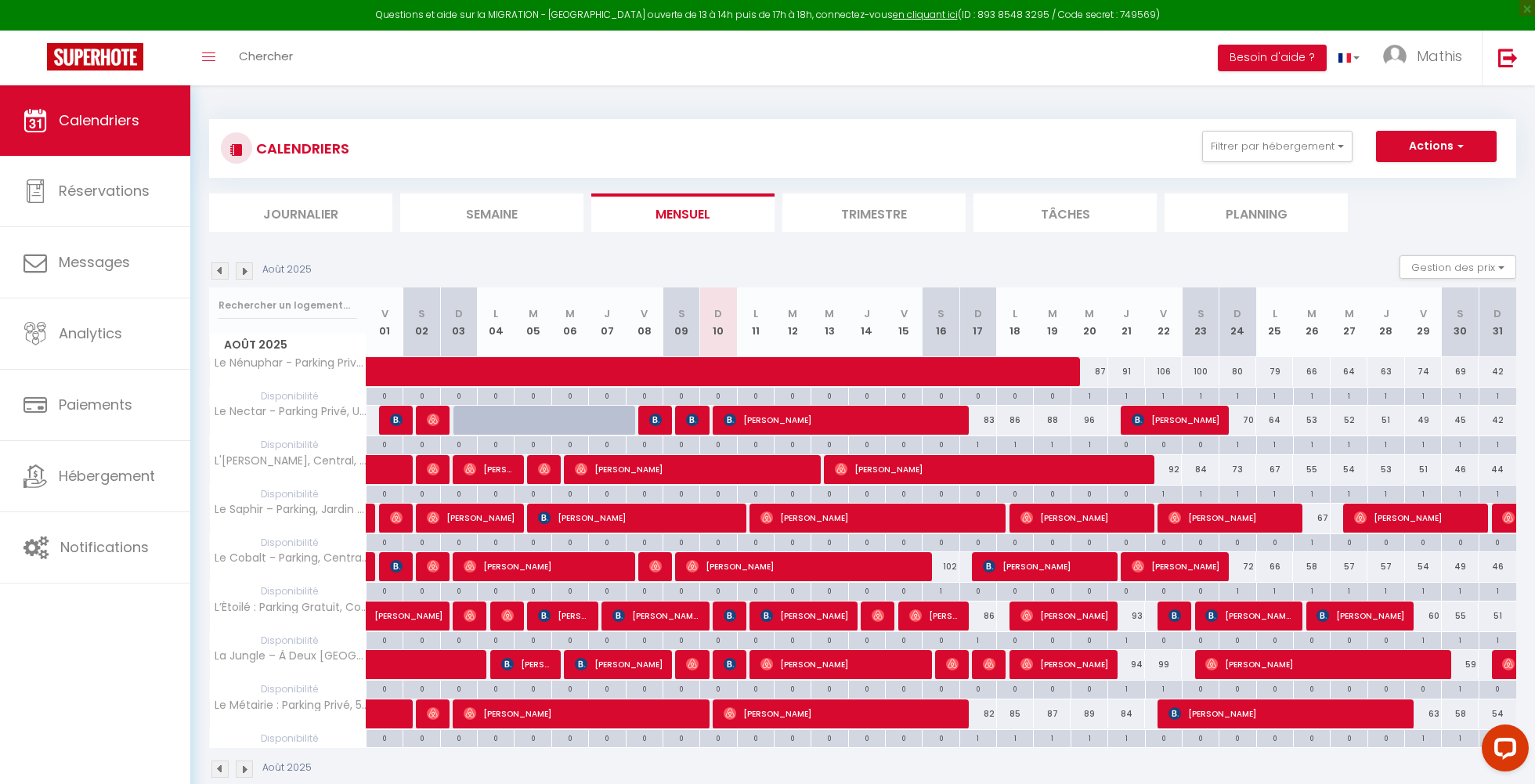
click at [660, 421] on img at bounding box center [656, 419] width 12 height 12
select select "OK"
select select "KO"
select select "0"
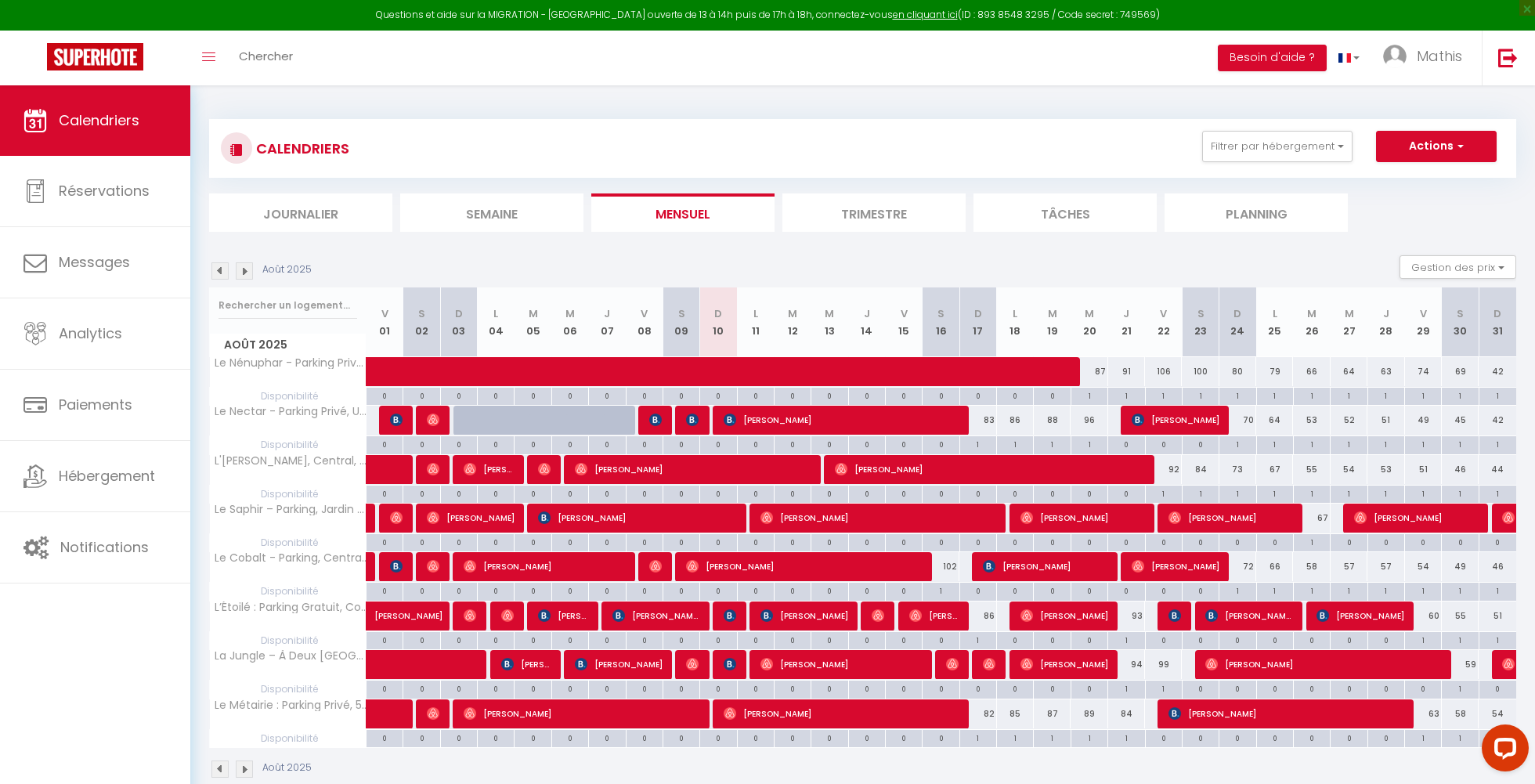
select select "1"
select select
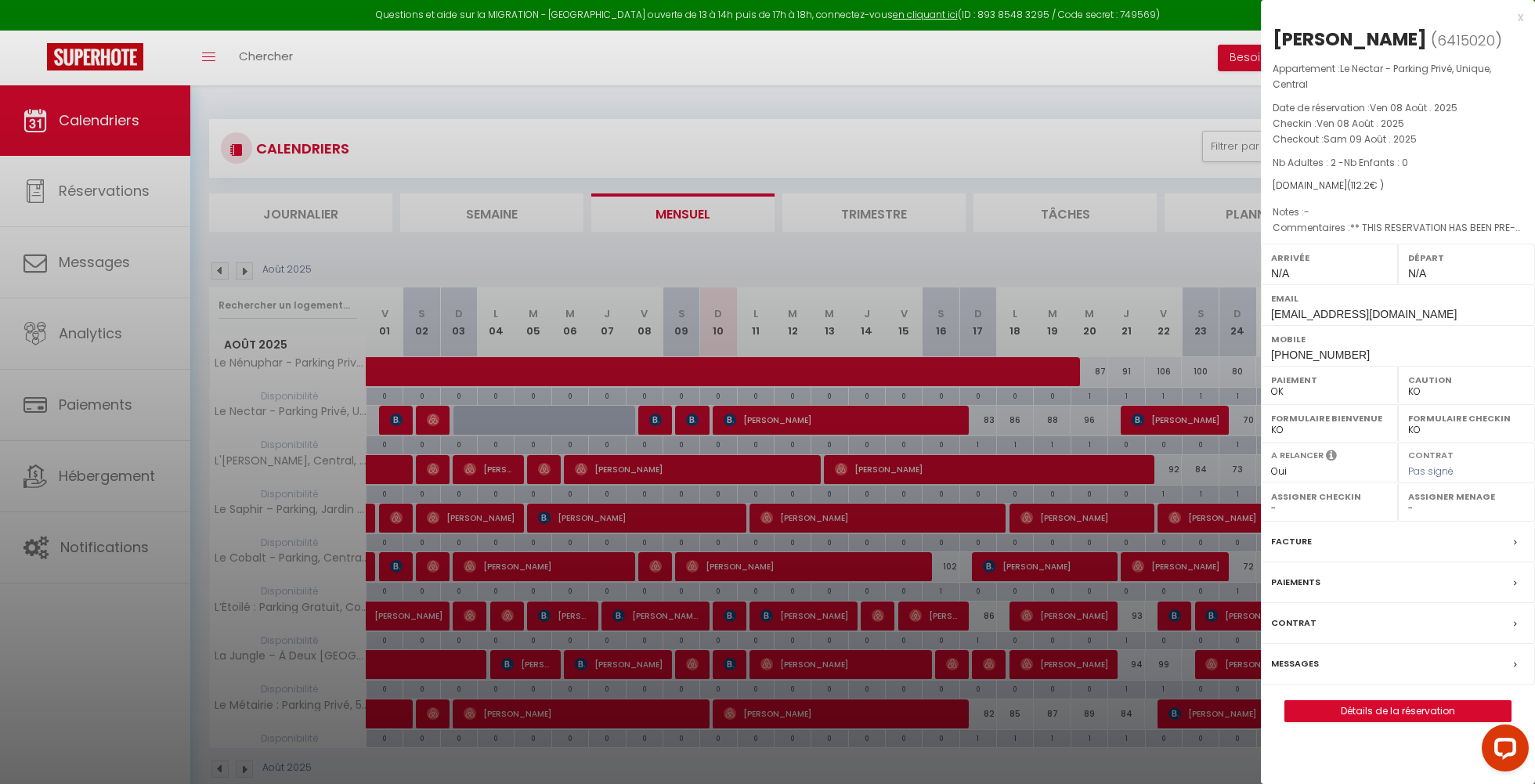
select select "41910"
click at [1396, 713] on link "Détails de la réservation" at bounding box center [1398, 710] width 226 height 20
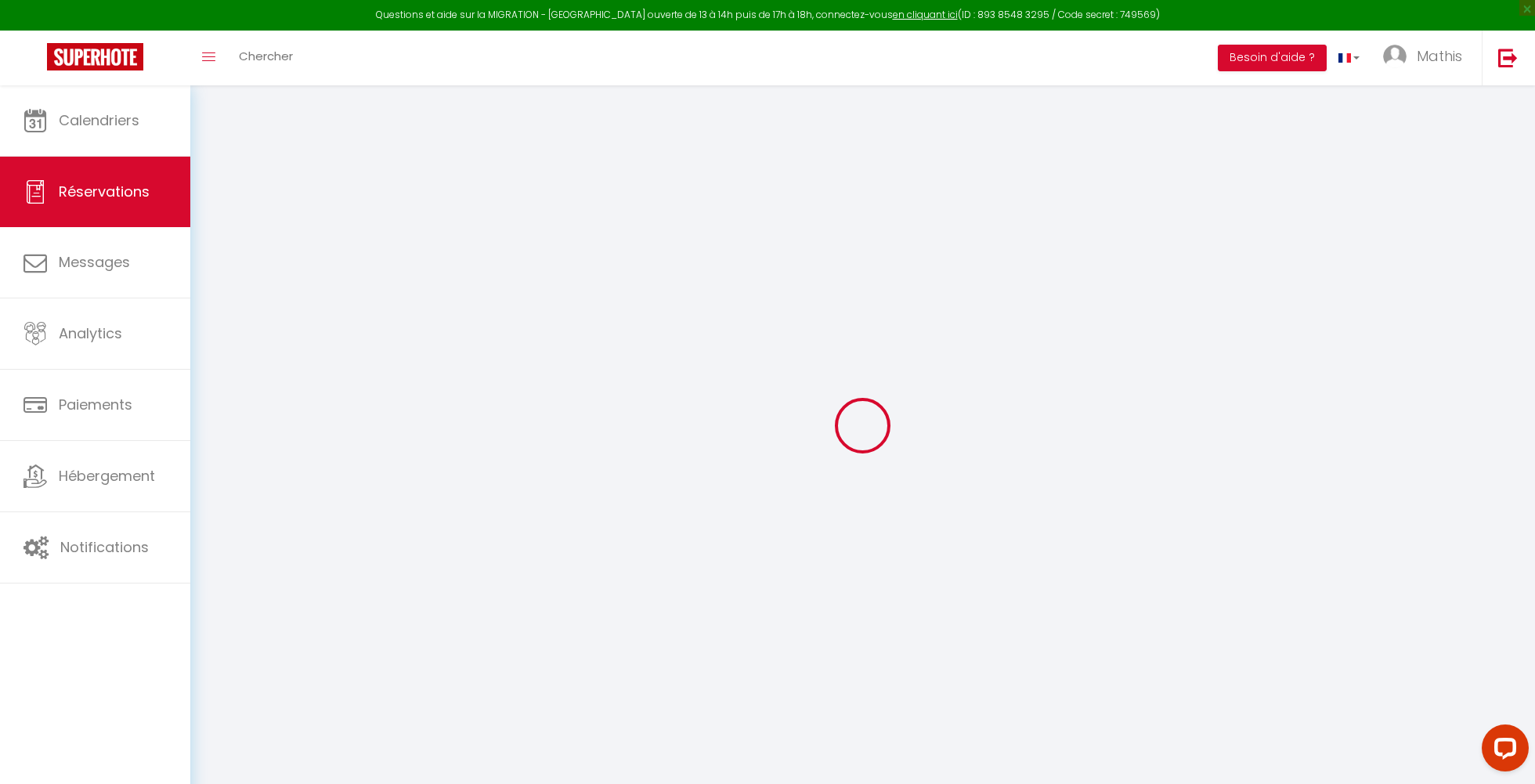
select select
checkbox input "false"
select select
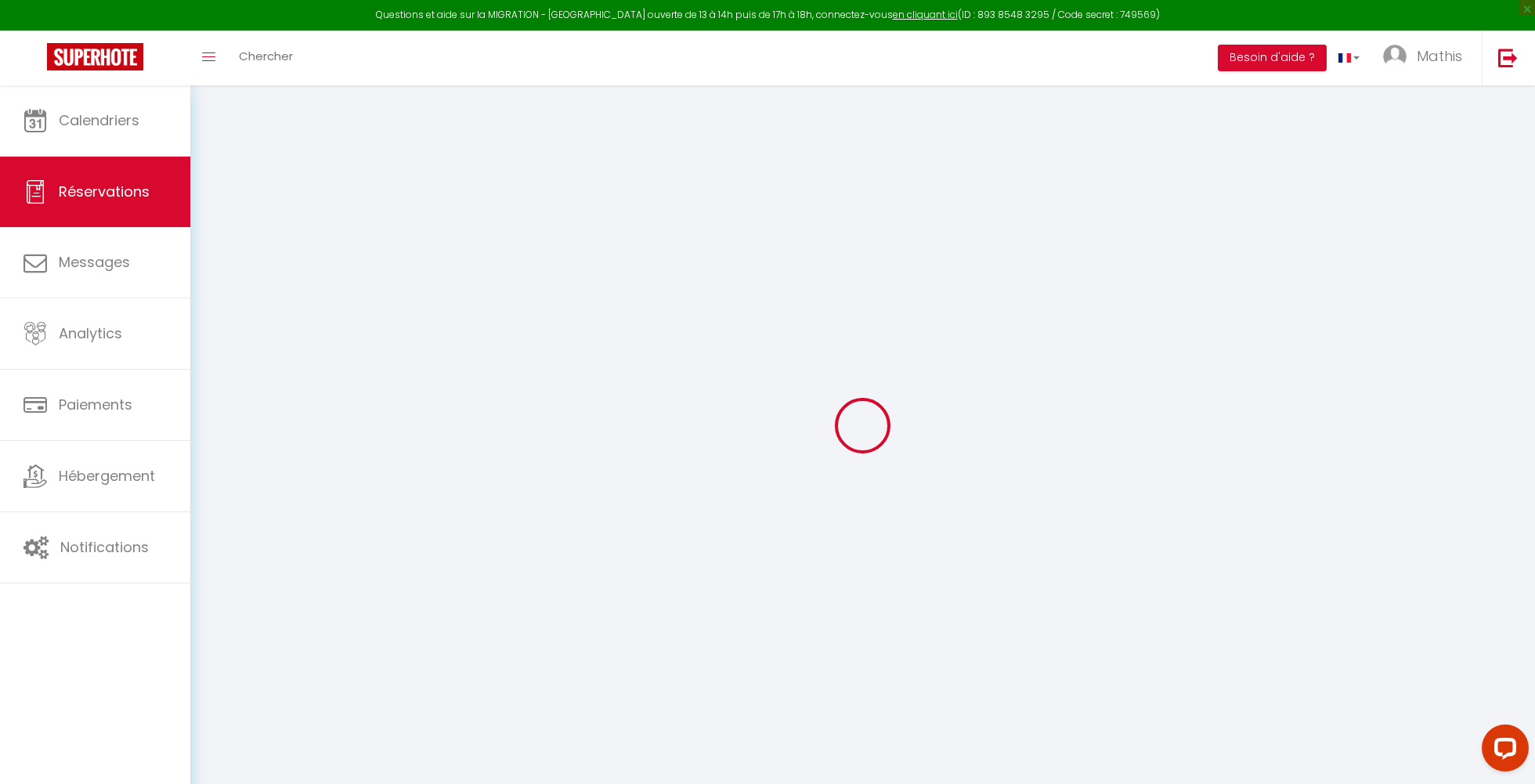
checkbox input "false"
type textarea "** THIS RESERVATION HAS BEEN PRE-PAID ** BOOKING NOTE : Payment charge is EUR 1…"
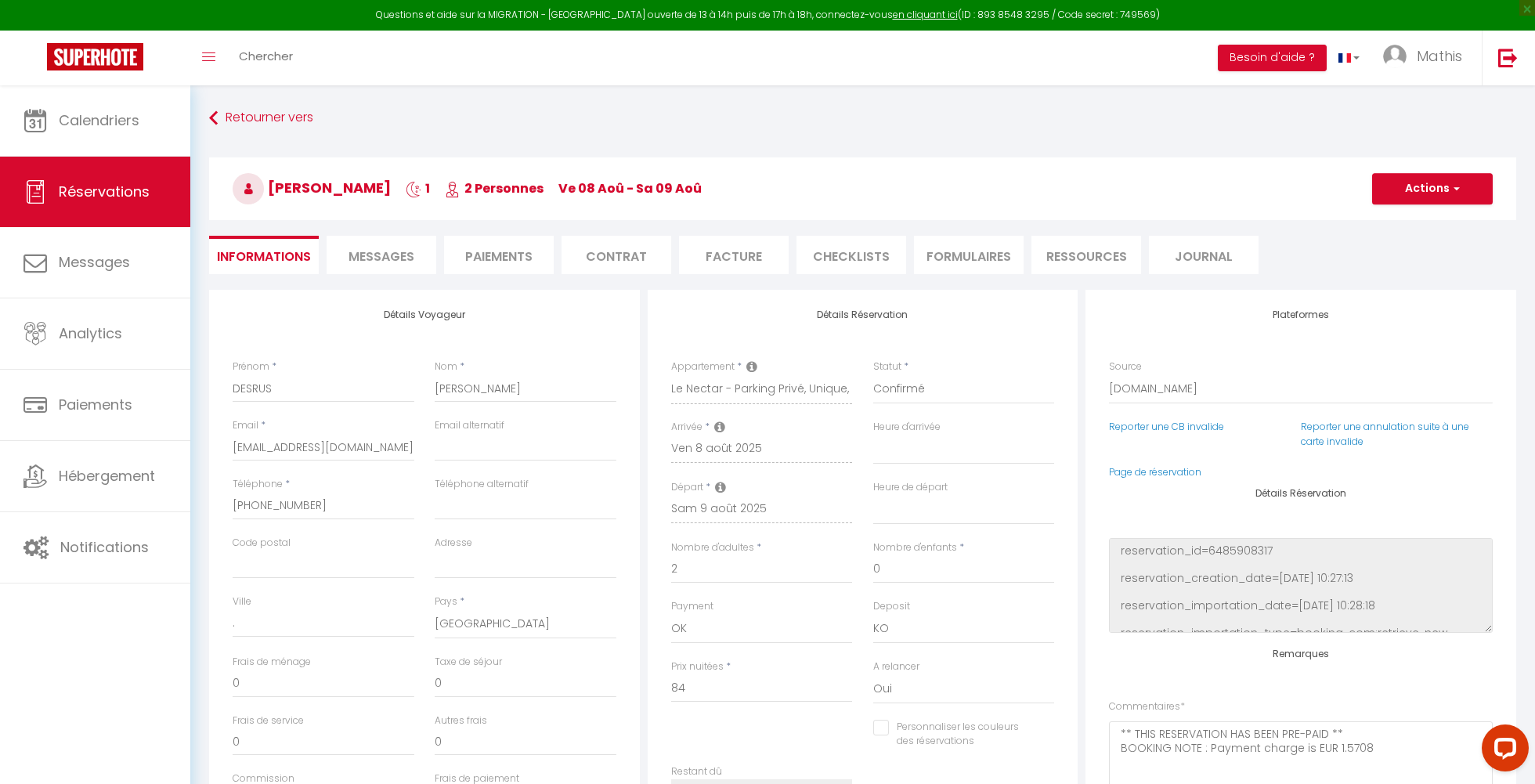
type input "24"
type input "4.2"
select select
checkbox input "false"
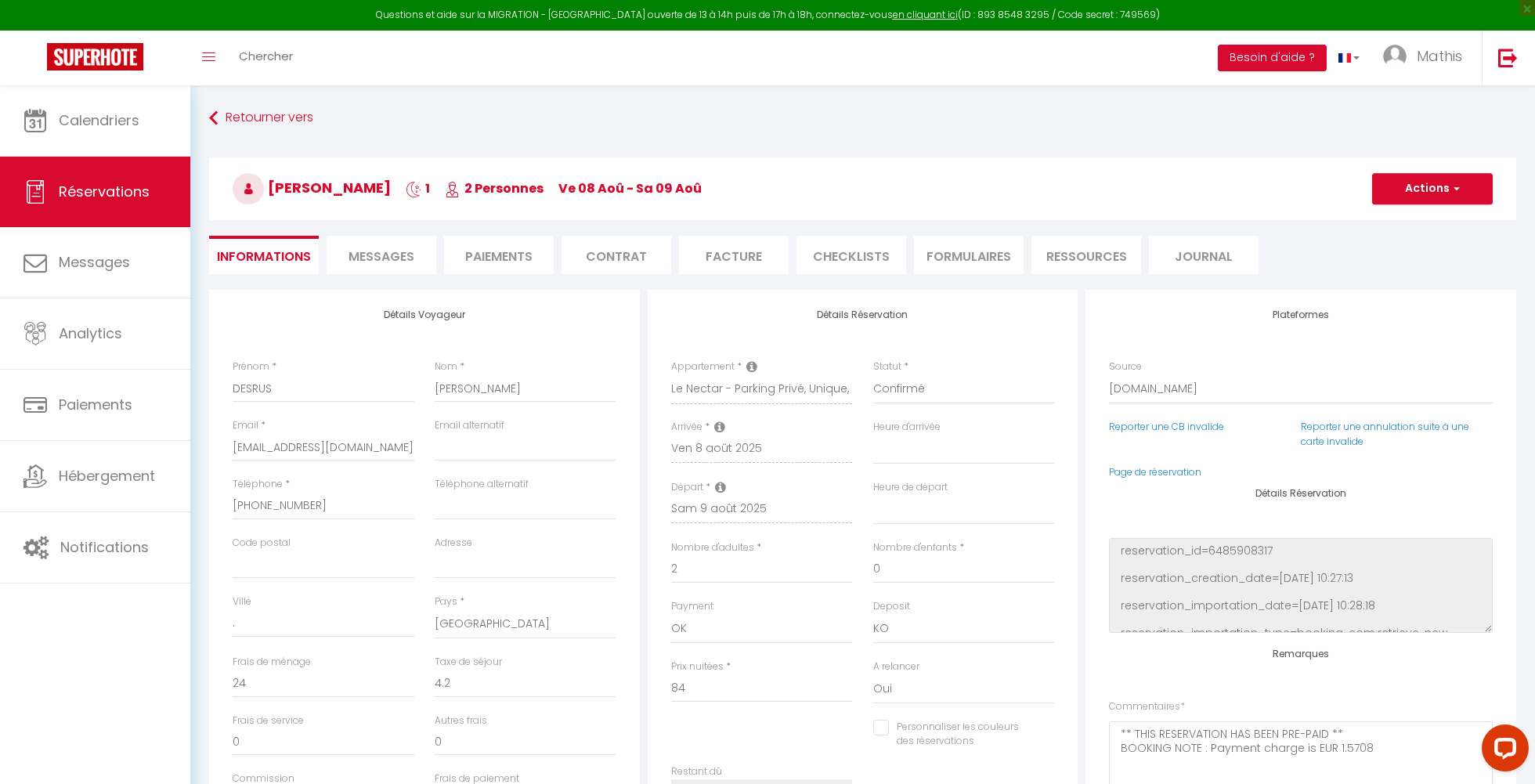
select select
click at [399, 258] on span "Messages" at bounding box center [381, 256] width 66 height 18
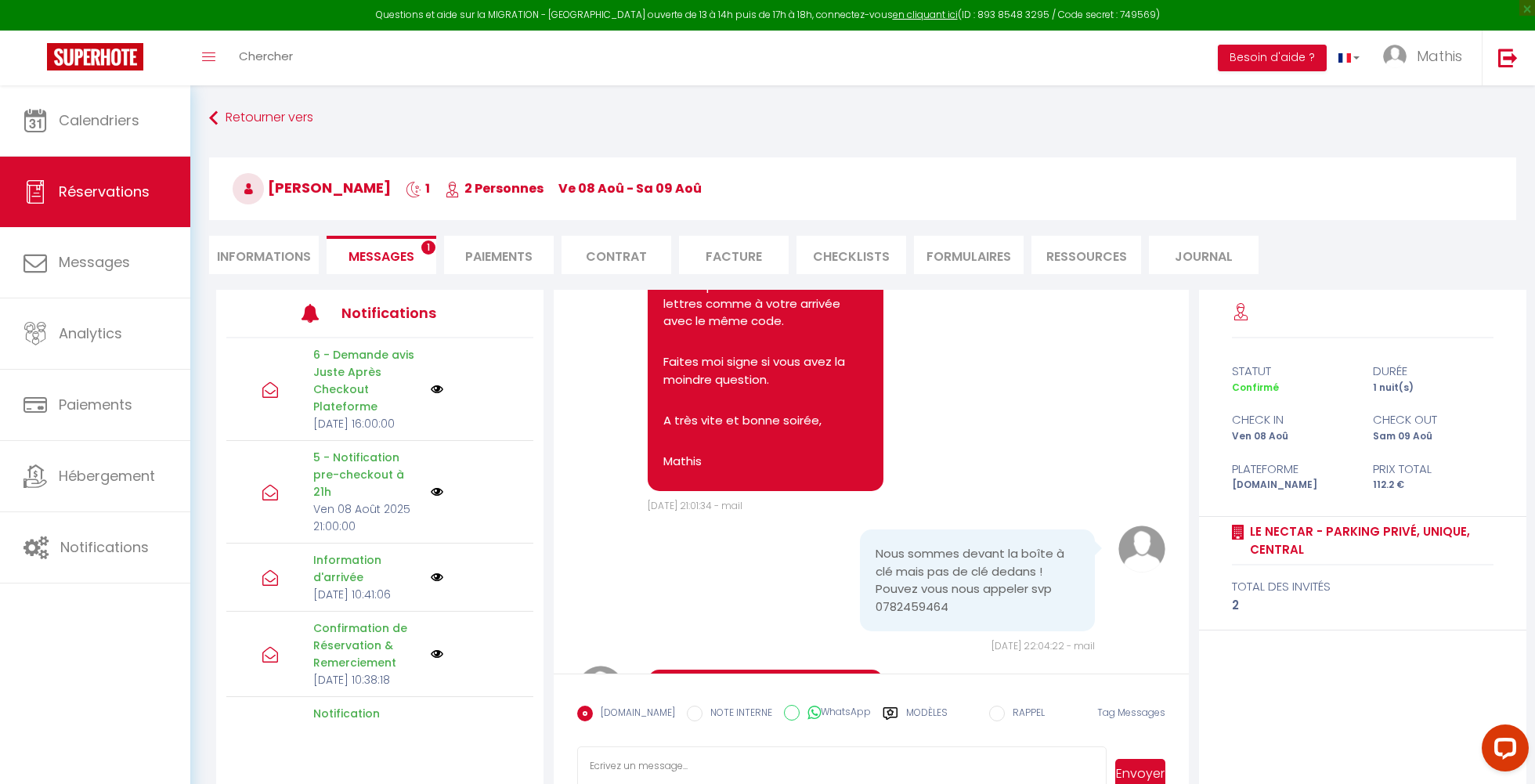
scroll to position [2904, 0]
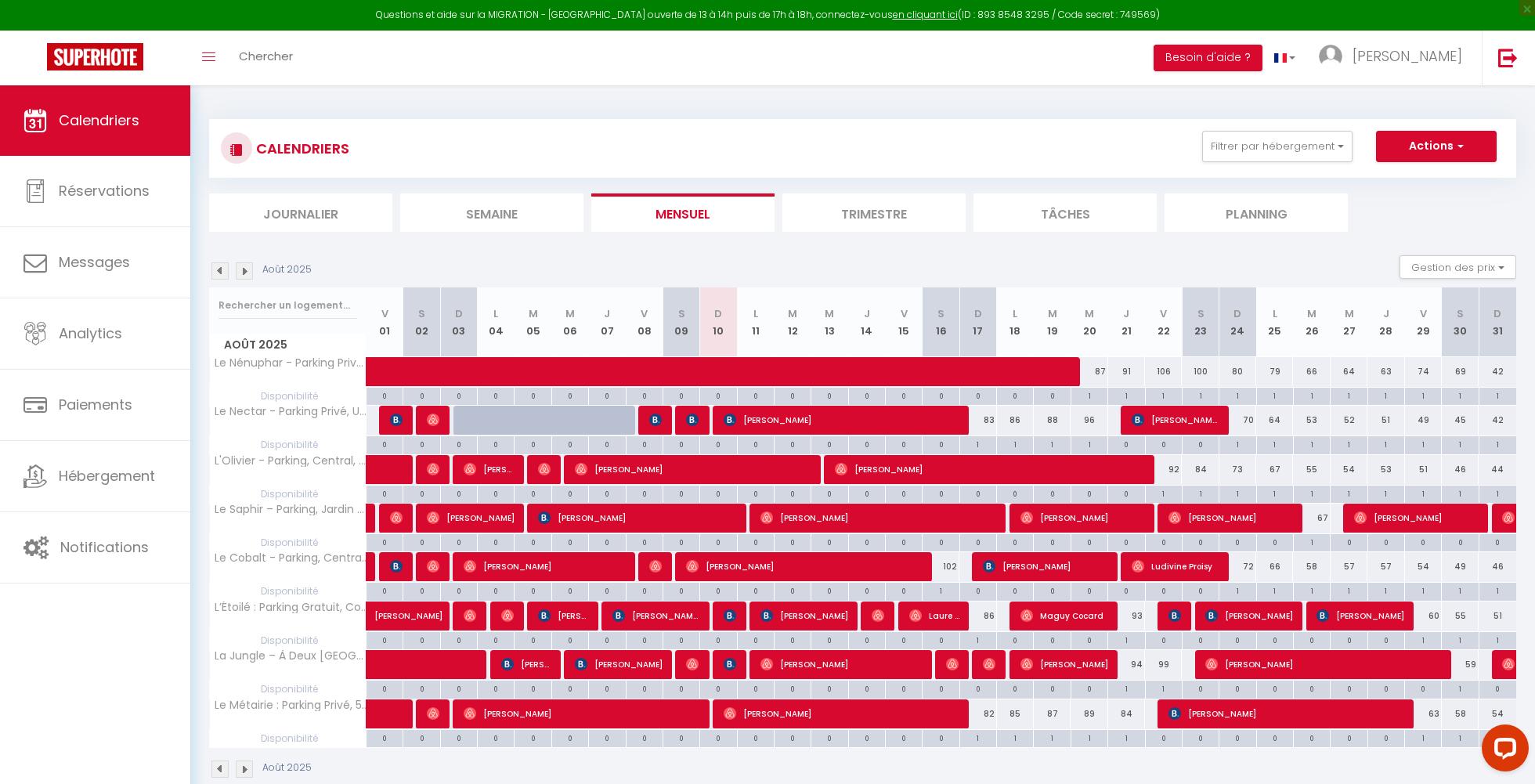
click at [351, 214] on li "Journalier" at bounding box center [300, 213] width 183 height 38
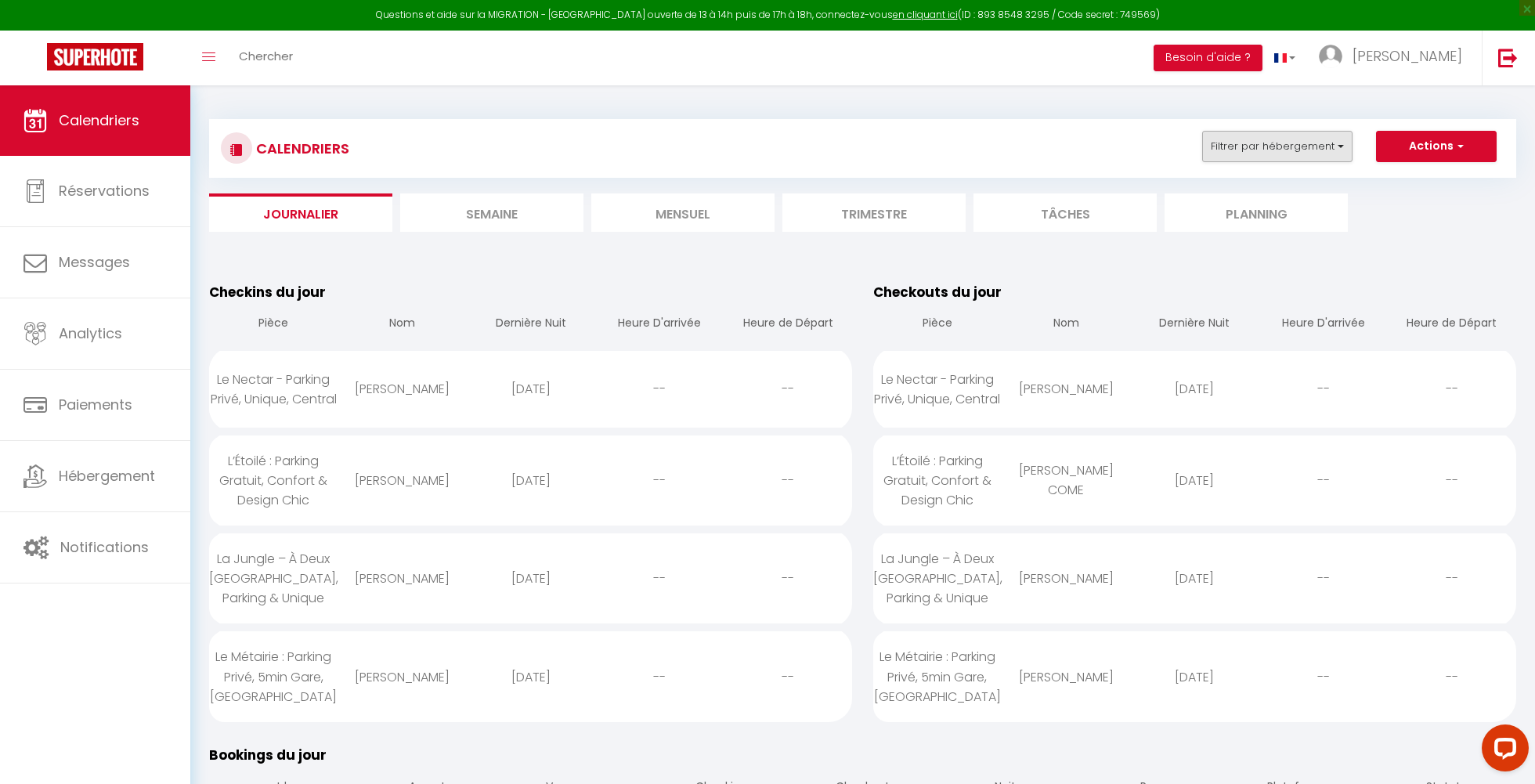
click at [1264, 148] on button "Filtrer par hébergement" at bounding box center [1277, 147] width 150 height 31
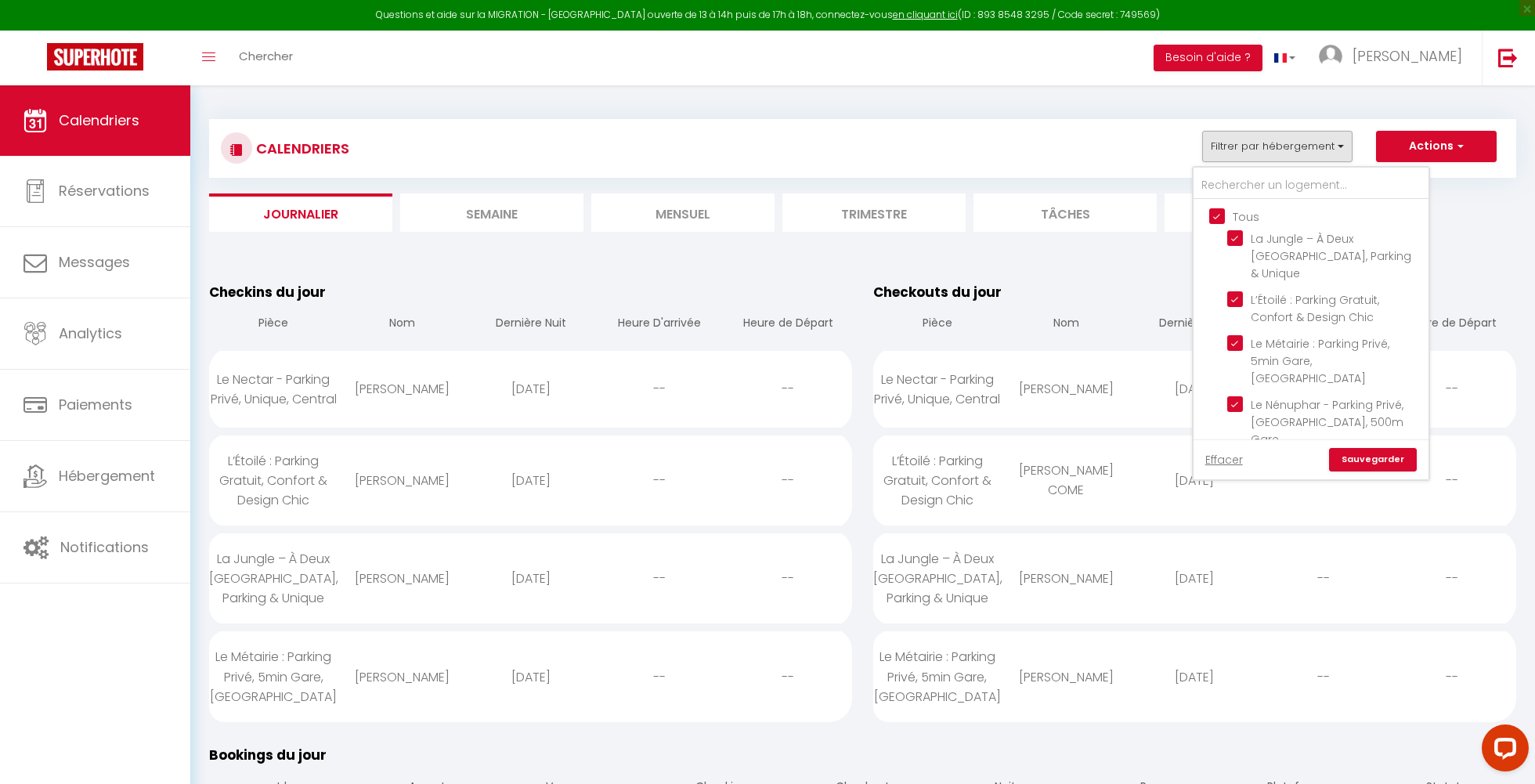
click at [1223, 213] on input "Tous" at bounding box center [1327, 215] width 235 height 16
checkbox input "false"
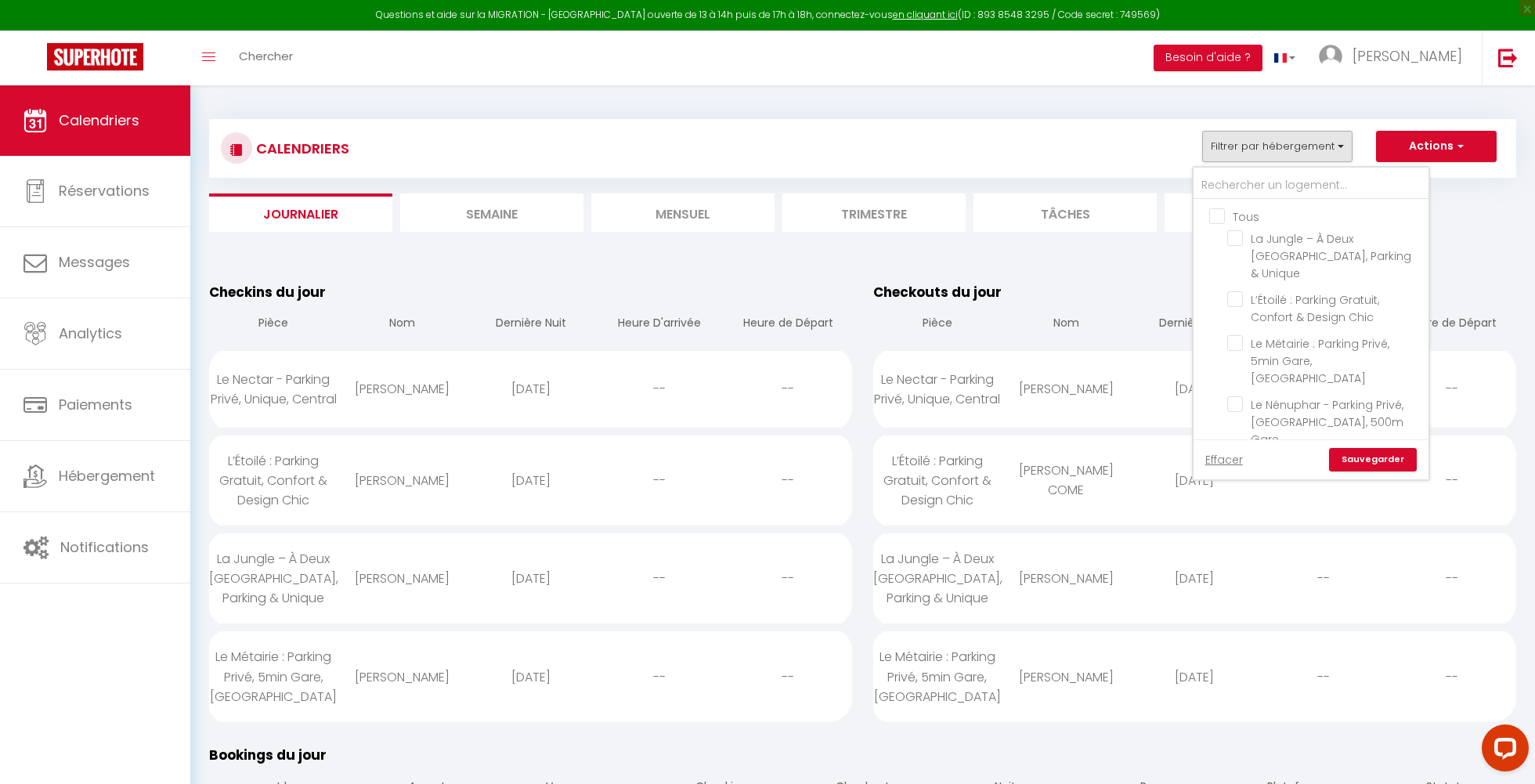
checkbox input "false"
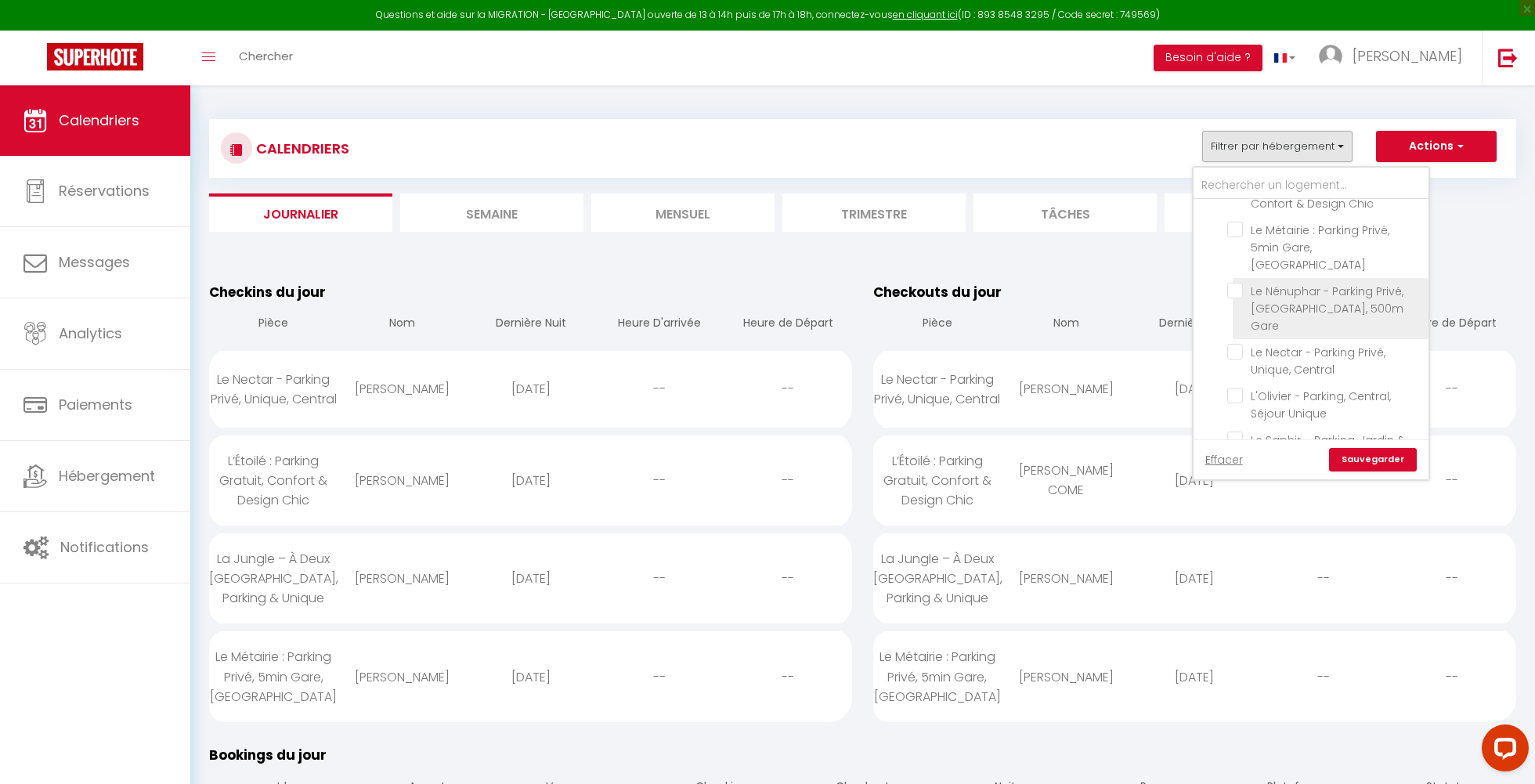
scroll to position [119, 0]
click at [1238, 382] on input "L'[PERSON_NAME], Central, Séjour Unique" at bounding box center [1326, 390] width 196 height 16
checkbox input "true"
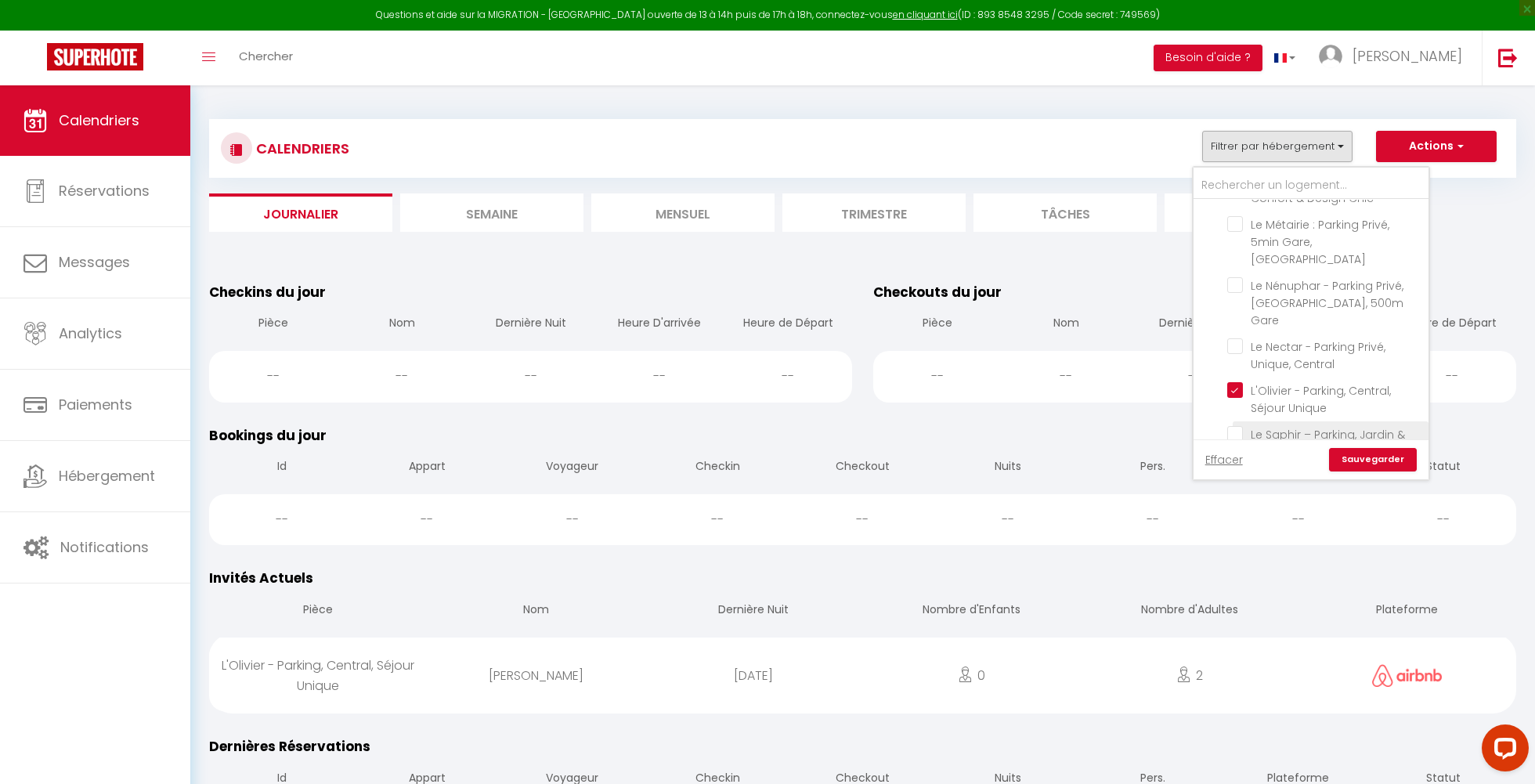
click at [1235, 426] on input "Le Saphir – Parking, Jardin & Emplacement Central" at bounding box center [1326, 434] width 196 height 16
checkbox input "true"
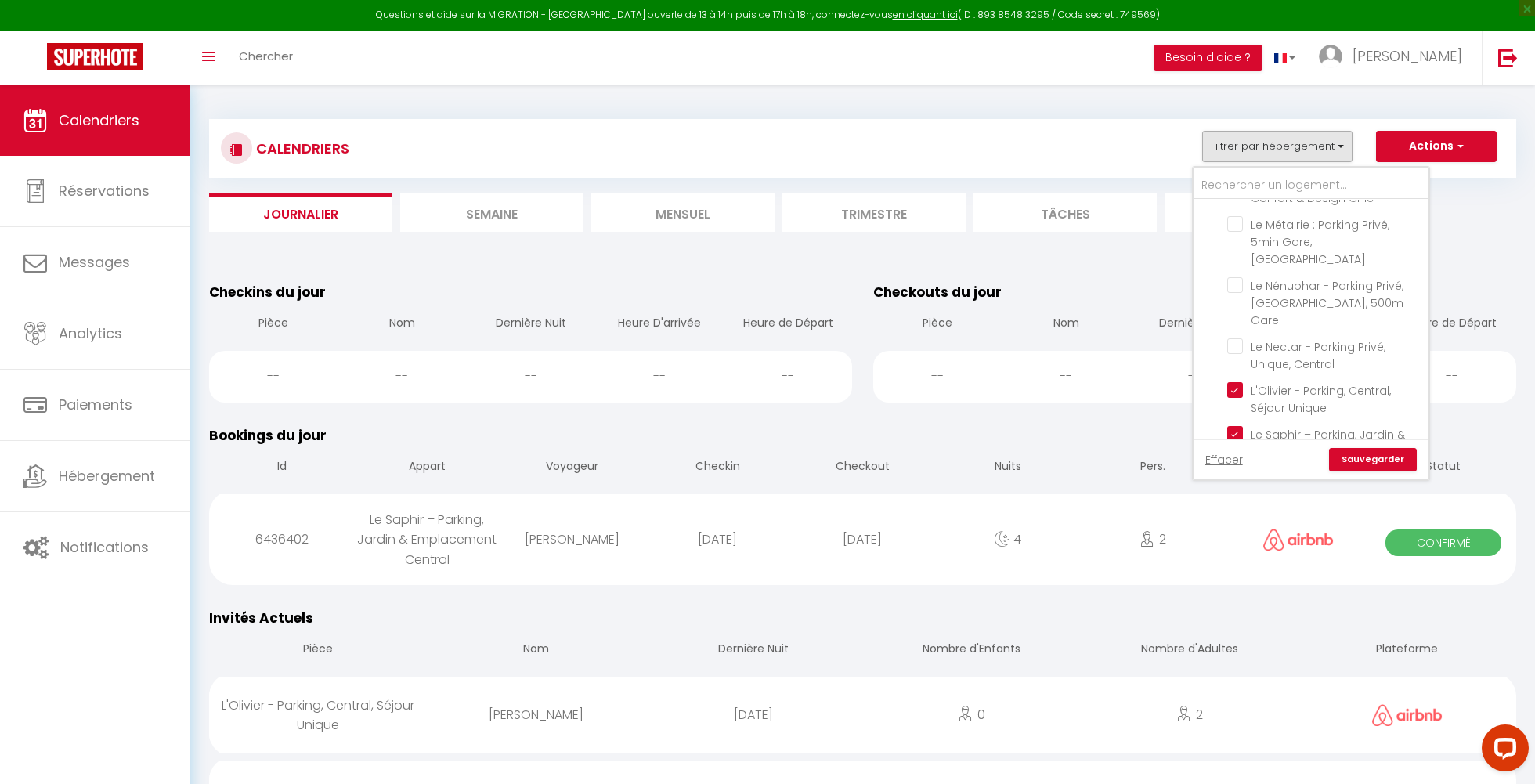
click at [1235, 470] on input "Le Cobalt - Parking, Central & Spacieux" at bounding box center [1326, 478] width 196 height 16
checkbox input "true"
click at [1238, 409] on input "Le Nectar - Parking Privé, Unique, Central" at bounding box center [1326, 417] width 196 height 16
checkbox input "true"
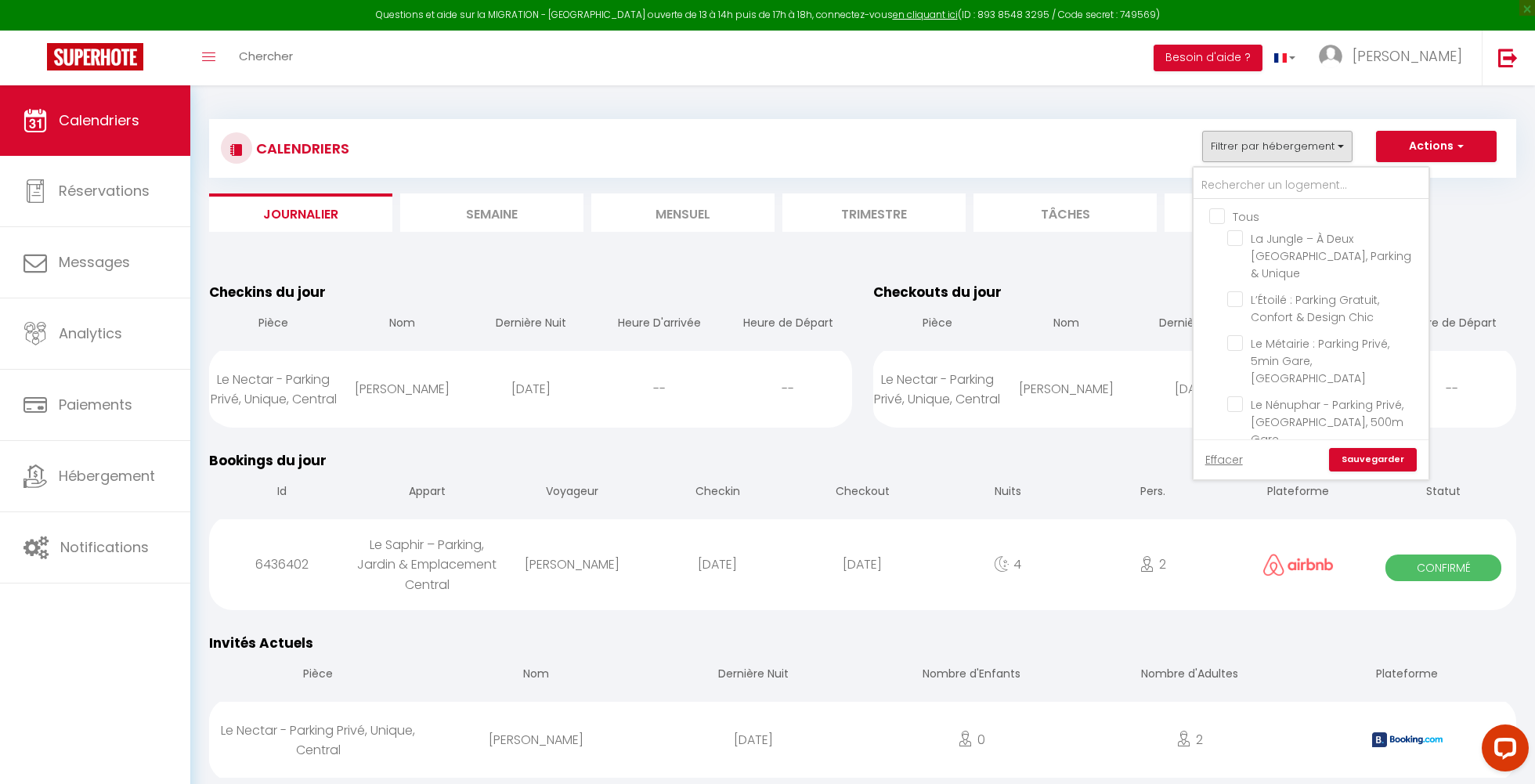
scroll to position [0, 0]
click at [1238, 292] on input "L’Étoilé : Parking Gratuit, Confort & Design Chic" at bounding box center [1326, 300] width 196 height 16
checkbox input "true"
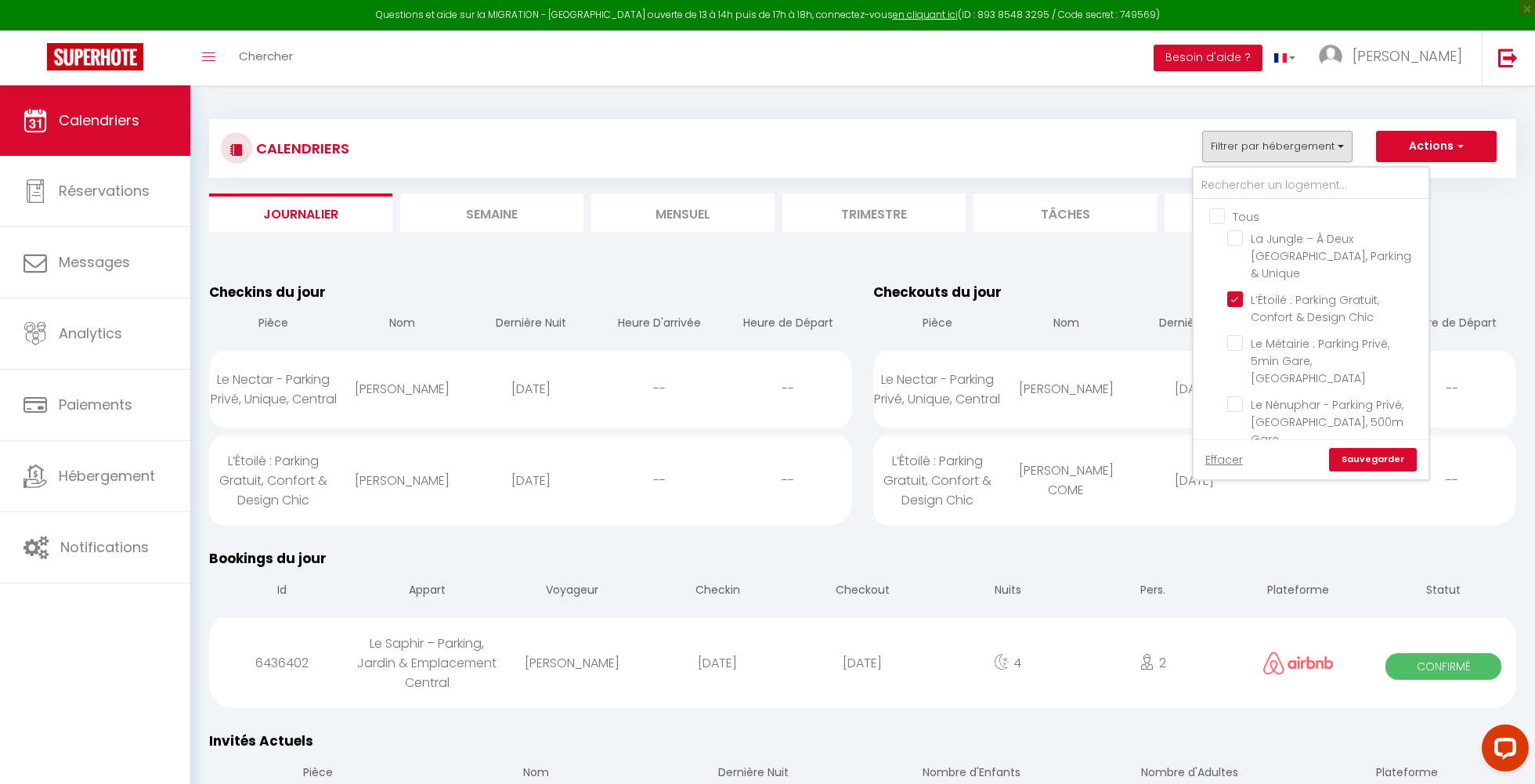
click at [1342, 452] on link "Sauvegarder" at bounding box center [1373, 459] width 88 height 23
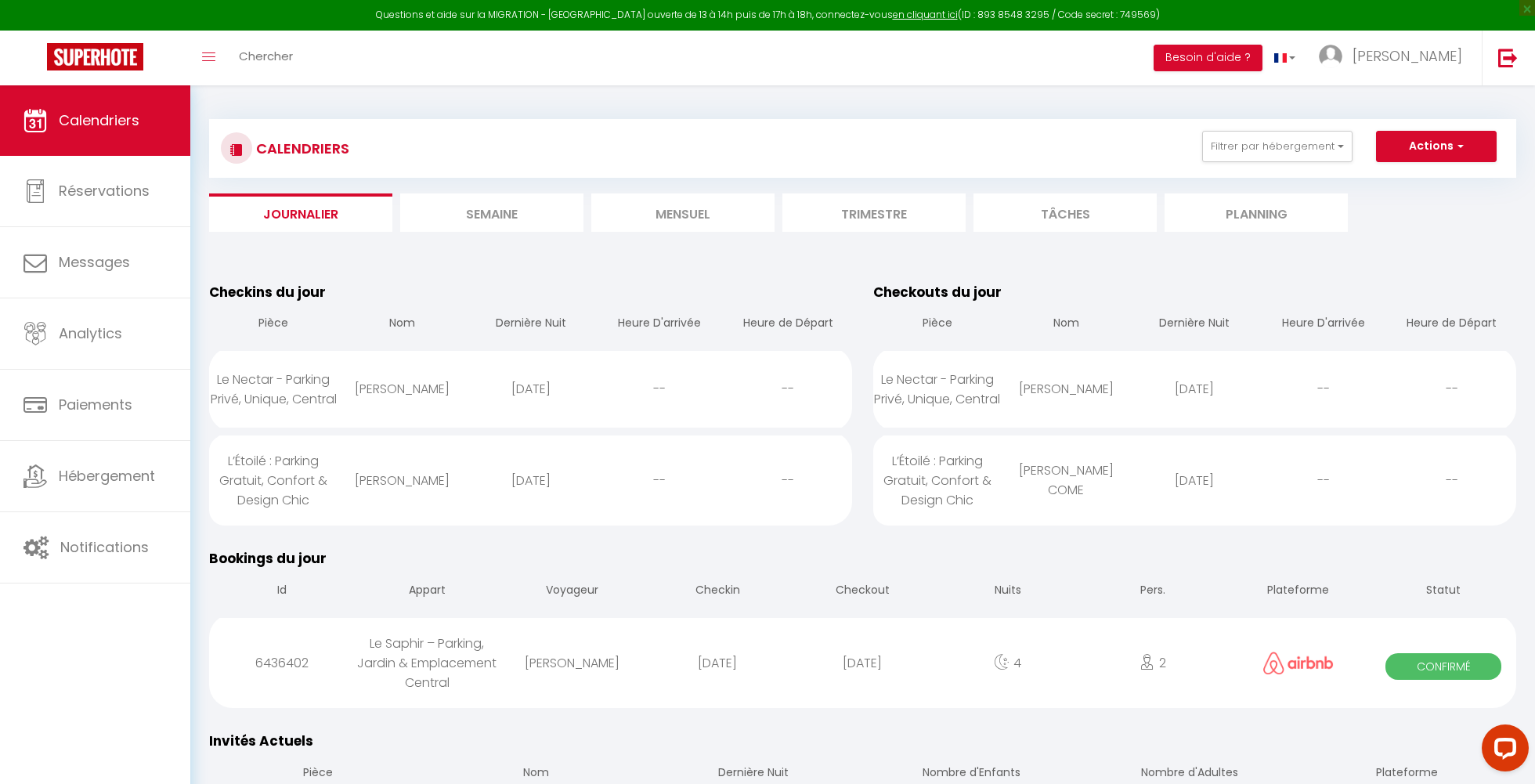
click at [633, 221] on li "Mensuel" at bounding box center [682, 213] width 183 height 38
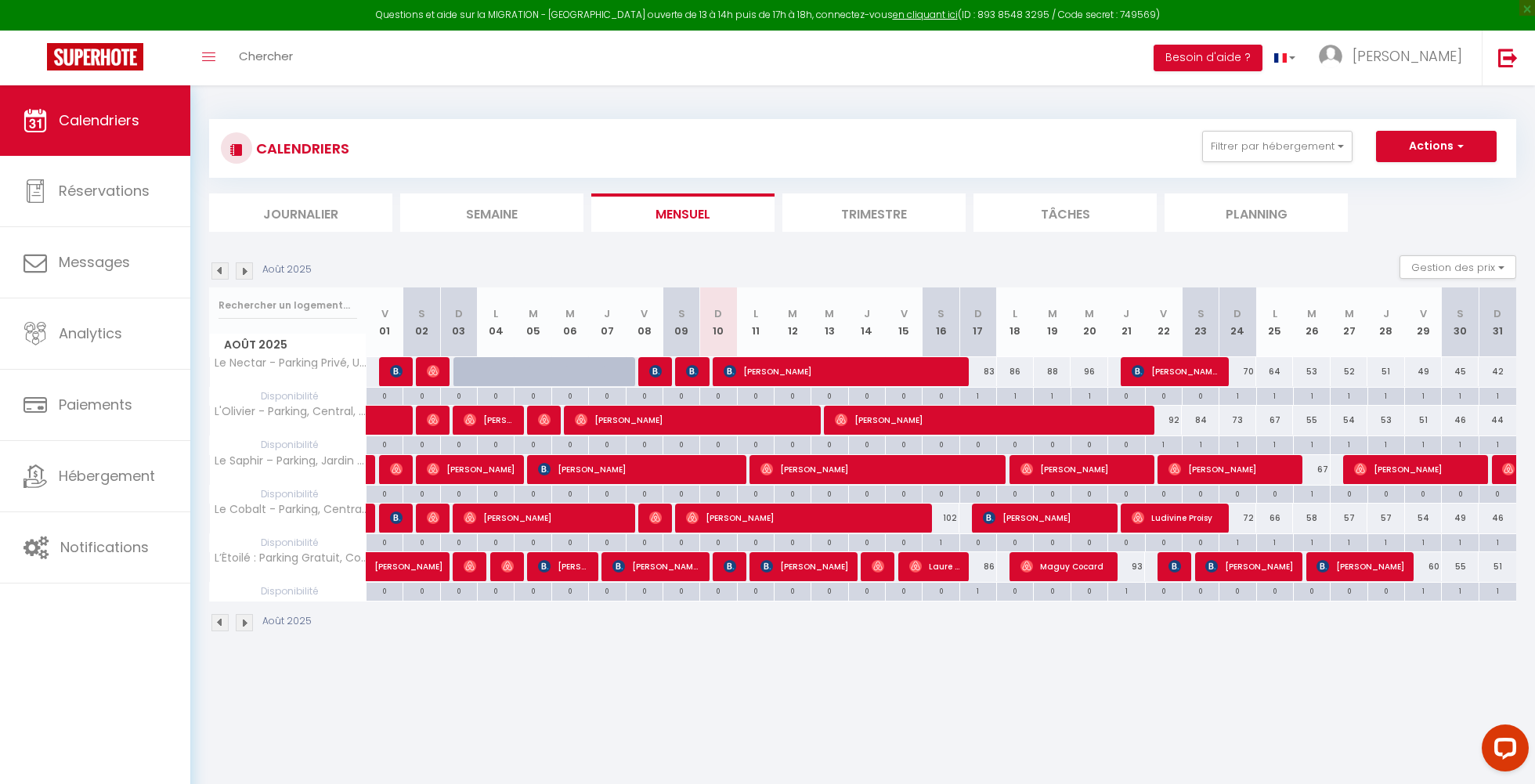
click at [556, 217] on li "Semaine" at bounding box center [491, 213] width 183 height 38
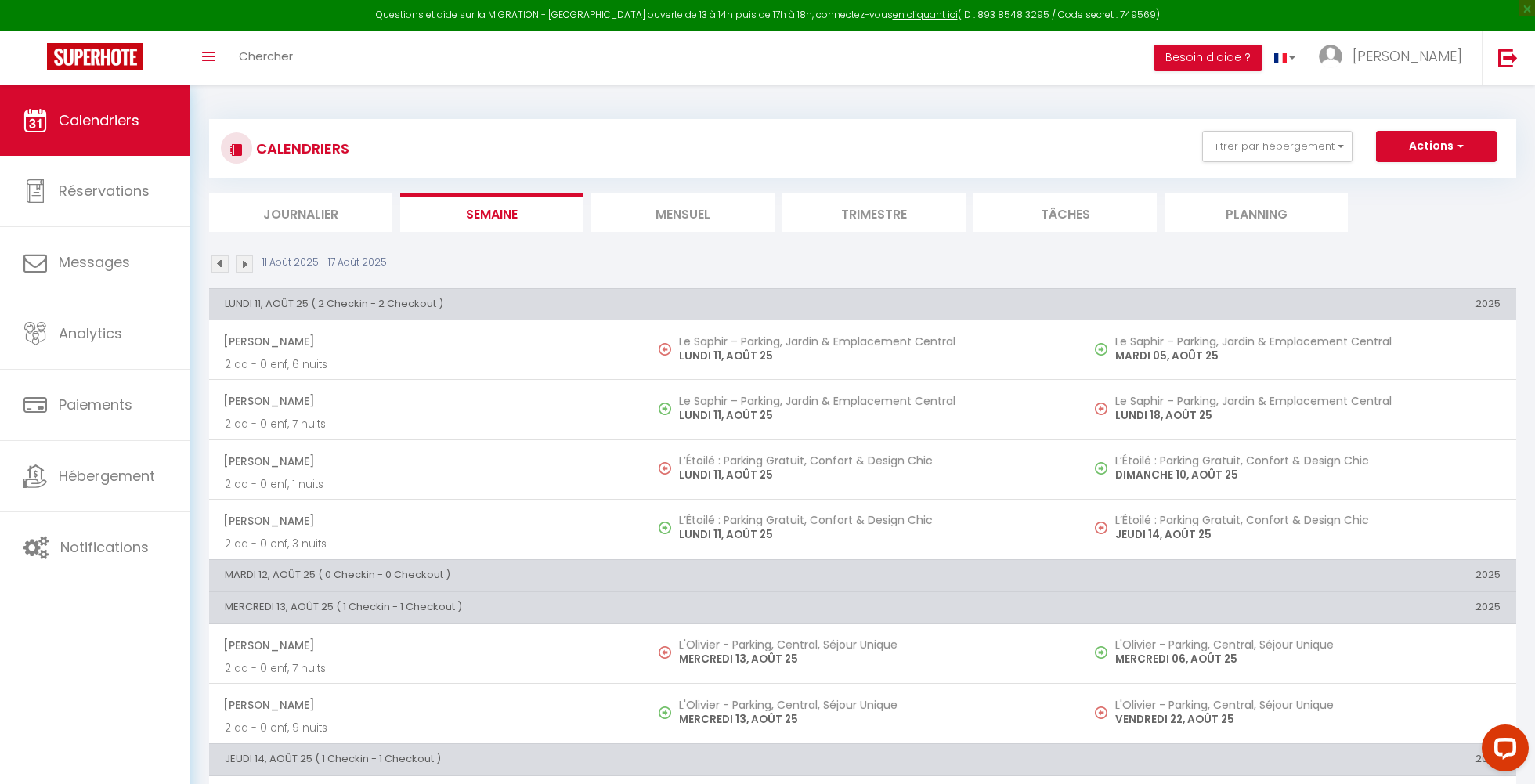
click at [652, 220] on li "Mensuel" at bounding box center [682, 213] width 183 height 38
select select
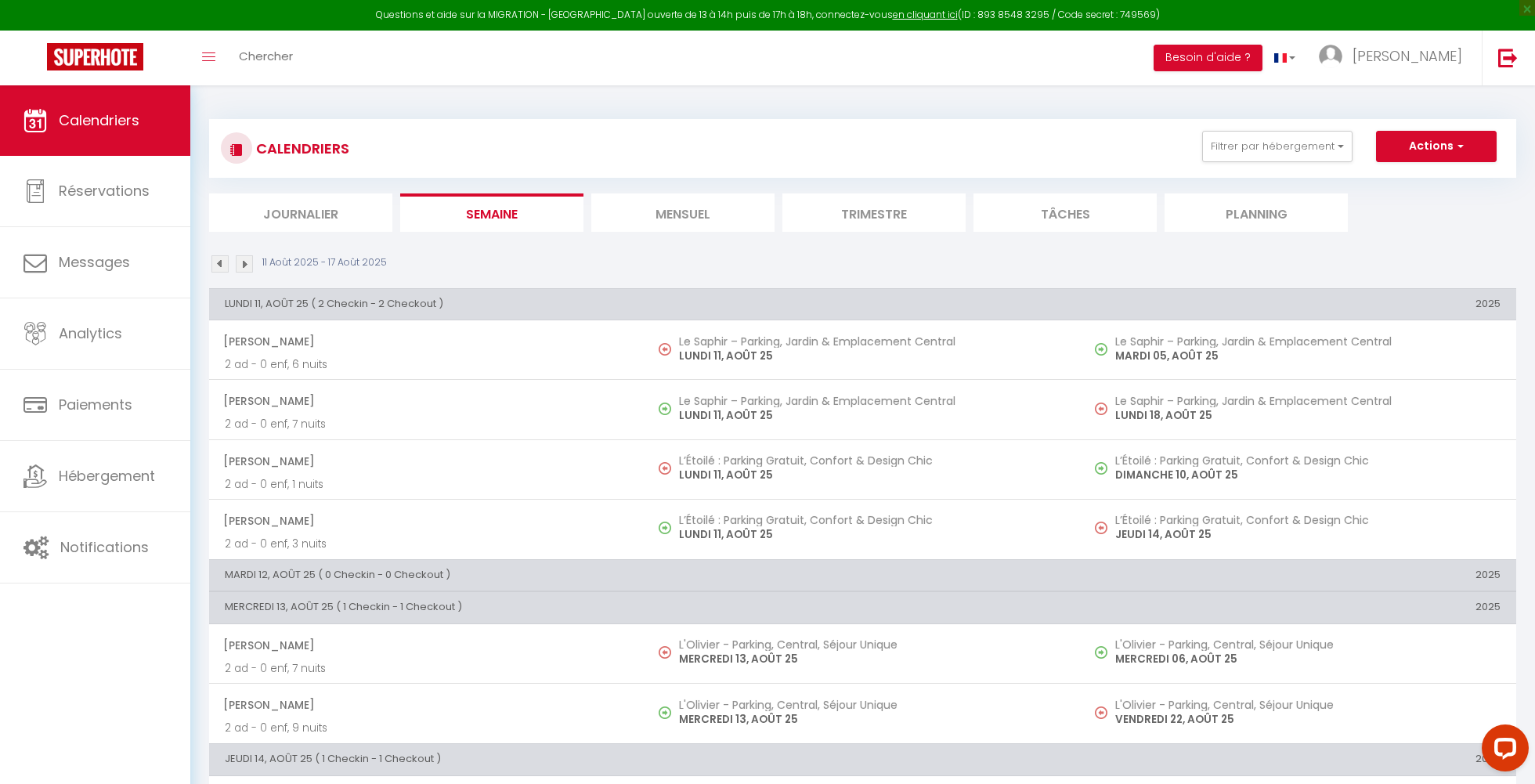
select select
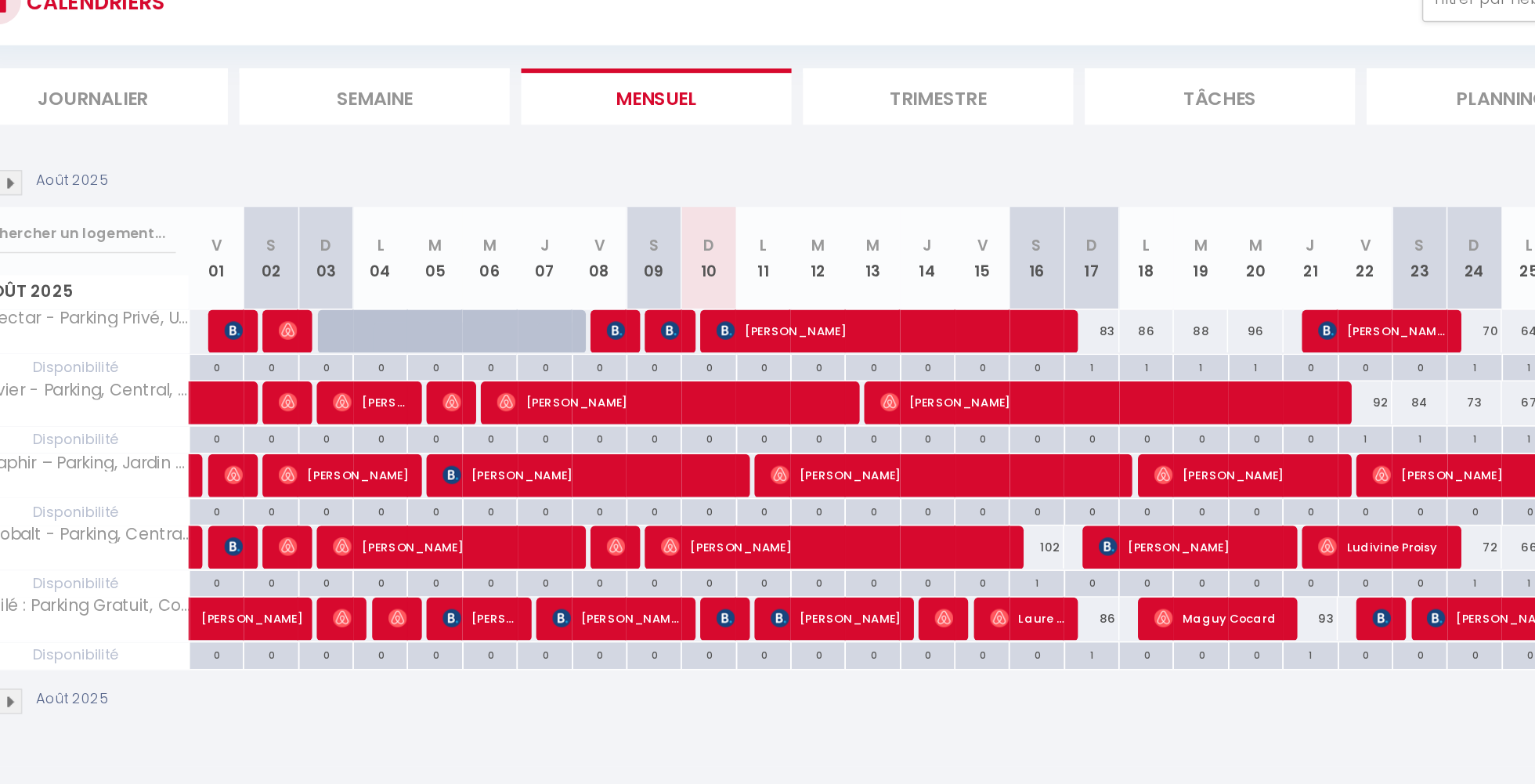
click at [724, 560] on img at bounding box center [730, 566] width 12 height 12
select select "OK"
select select "KO"
select select "0"
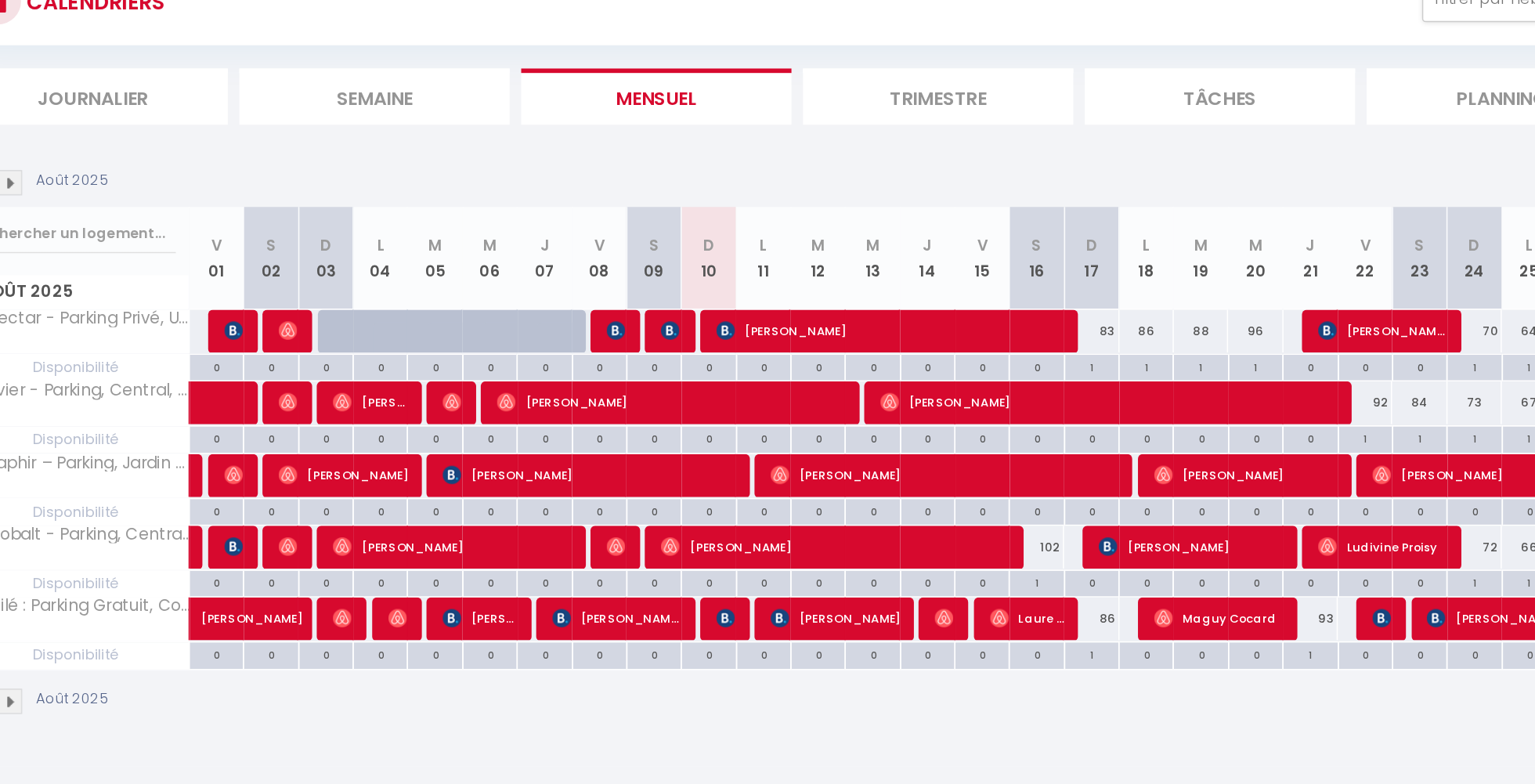
select select "1"
select select
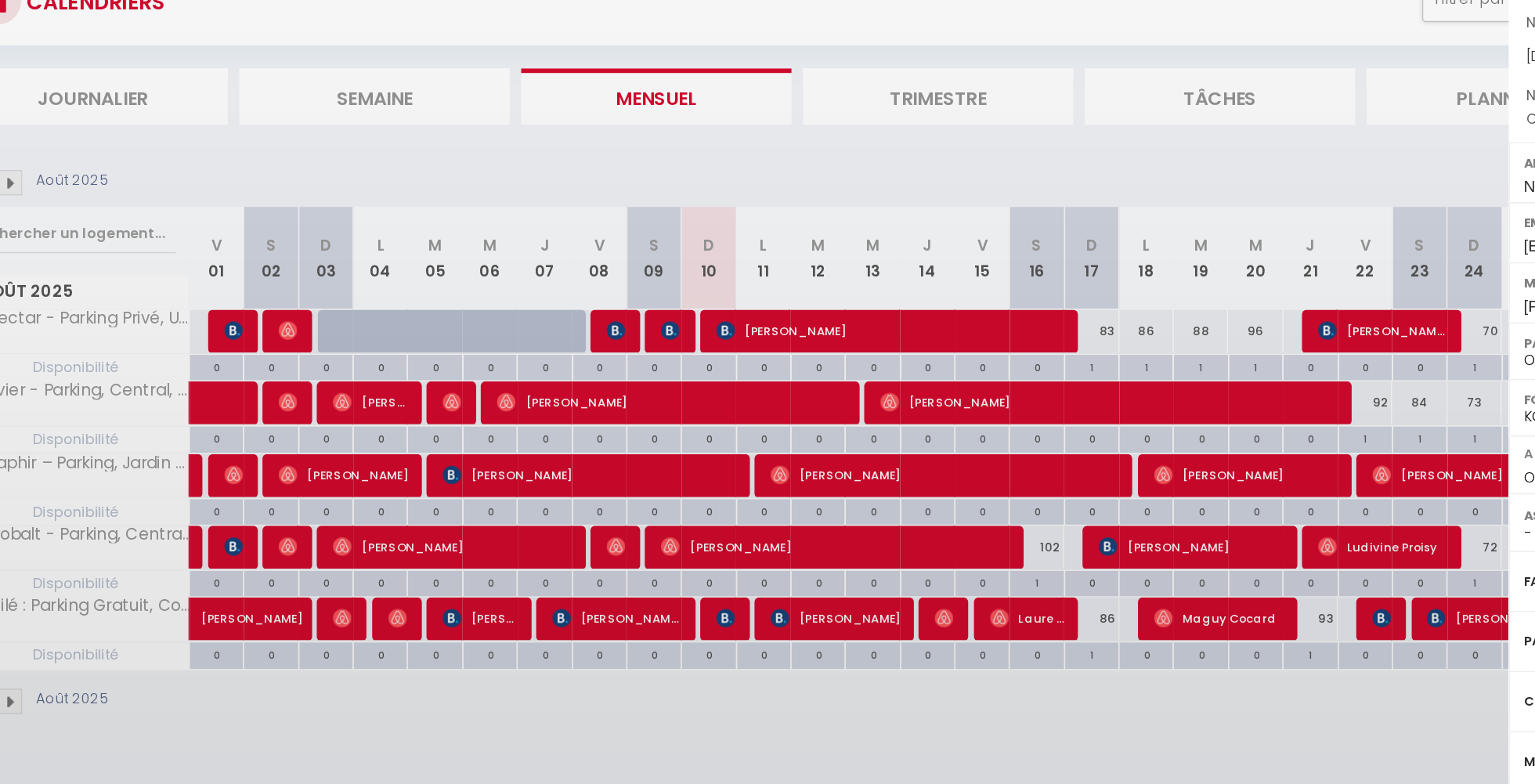
select select "41910"
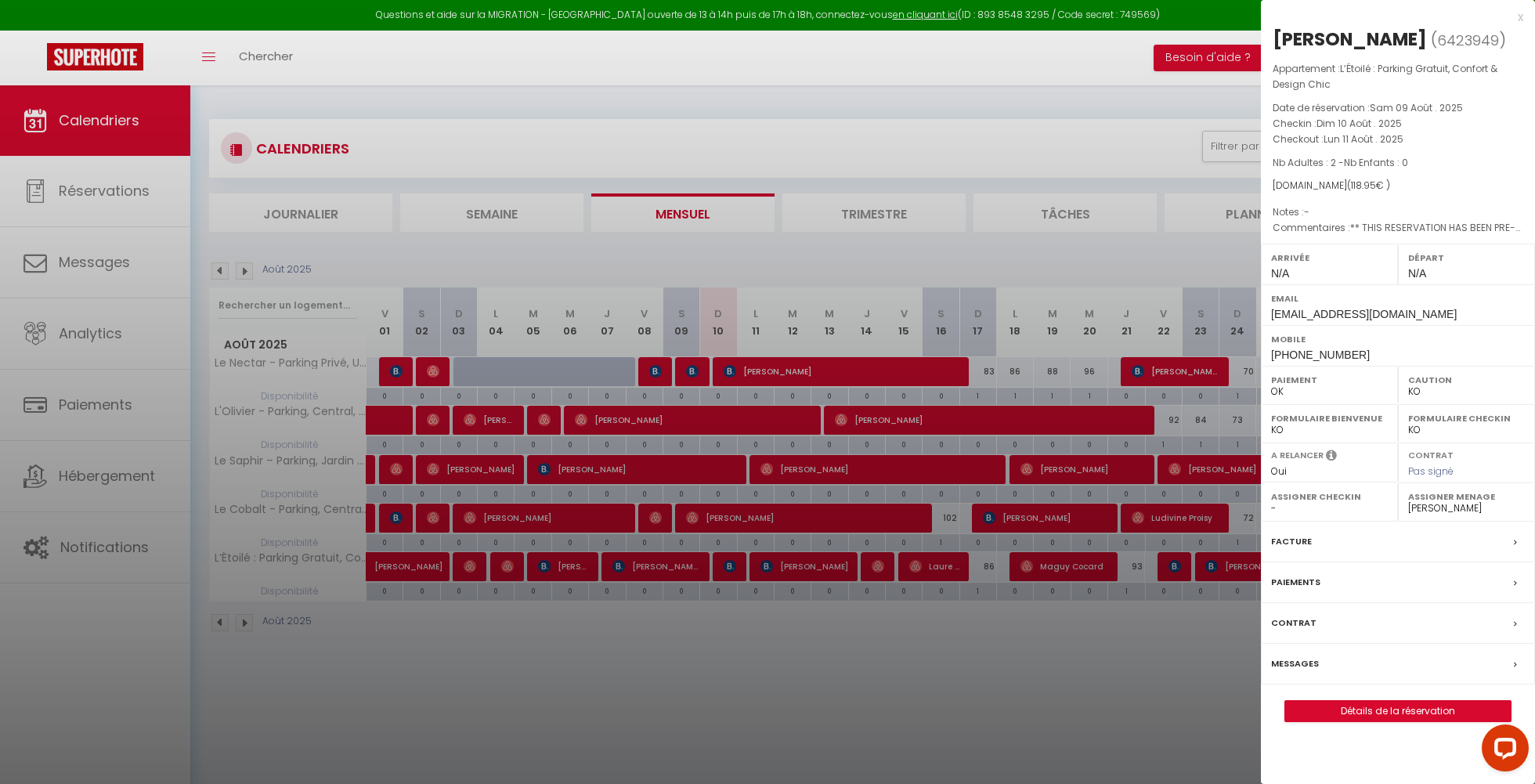
click at [846, 491] on div at bounding box center [768, 392] width 1535 height 784
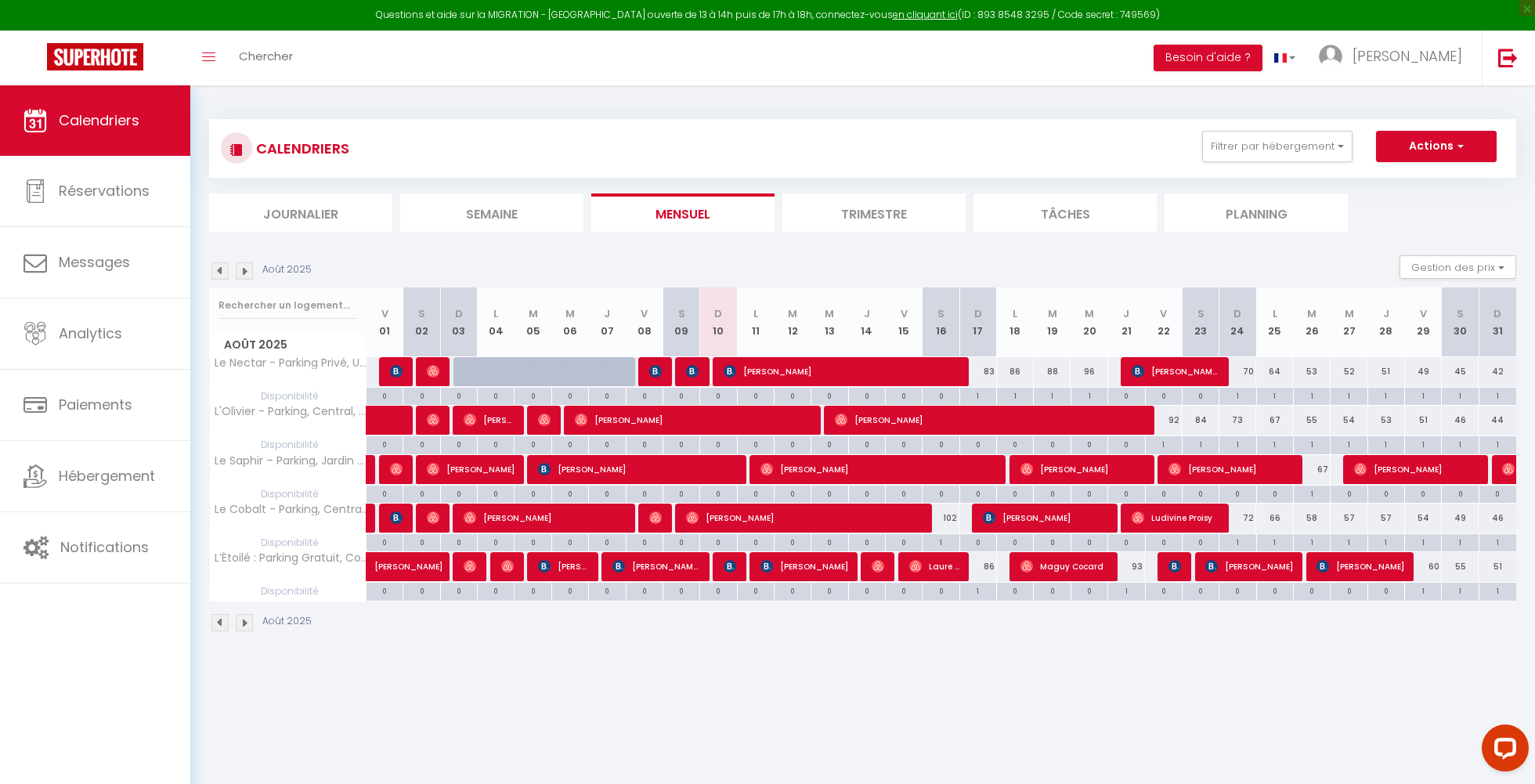
click at [727, 568] on img at bounding box center [730, 566] width 12 height 12
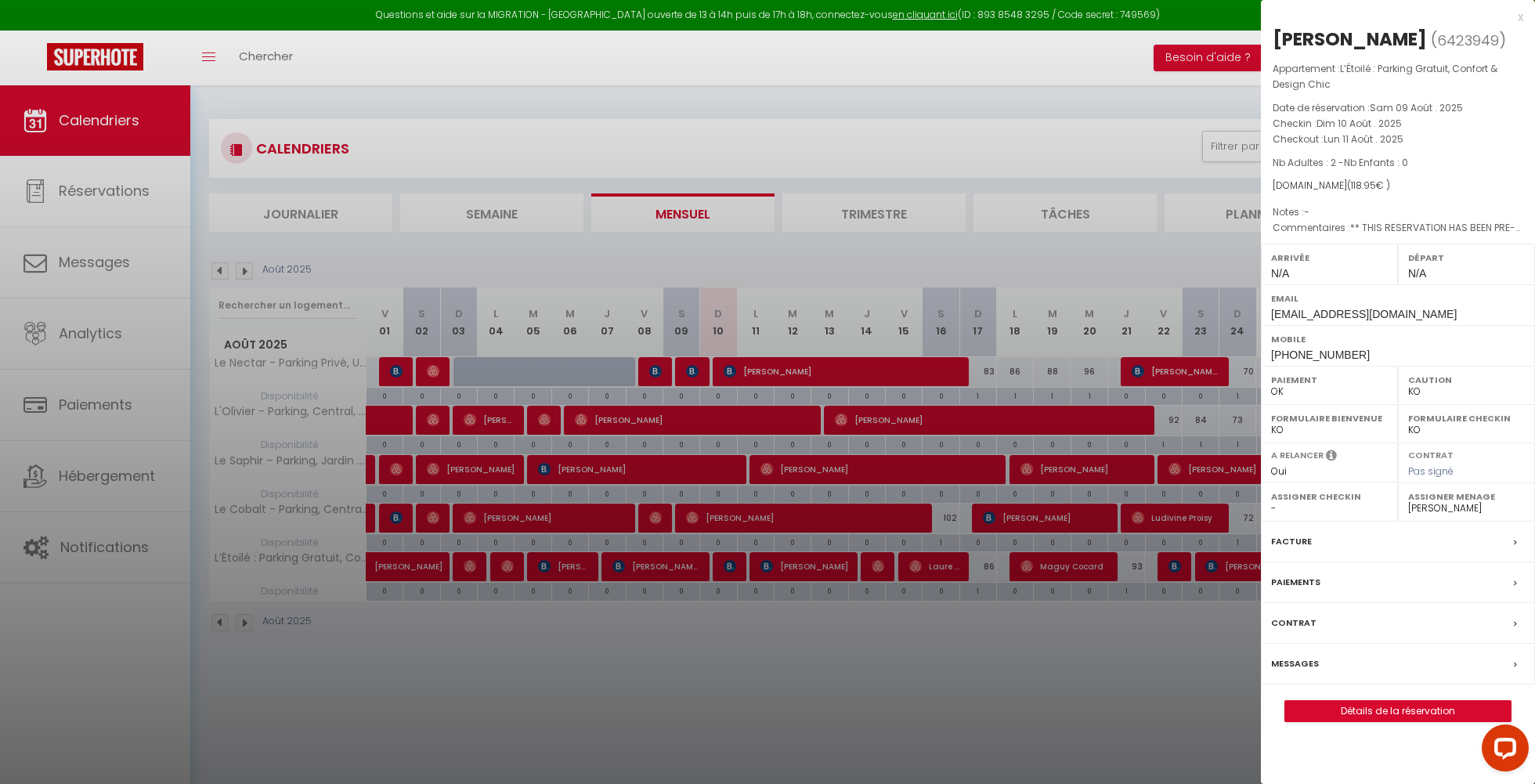
click at [1410, 746] on div "x Emmanuelle Soubeyre ( 6423949 ) Appartement : L’Étoilé : Parking Gratuit, Con…" at bounding box center [1398, 372] width 274 height 746
click at [1407, 721] on link "Détails de la réservation" at bounding box center [1398, 710] width 226 height 20
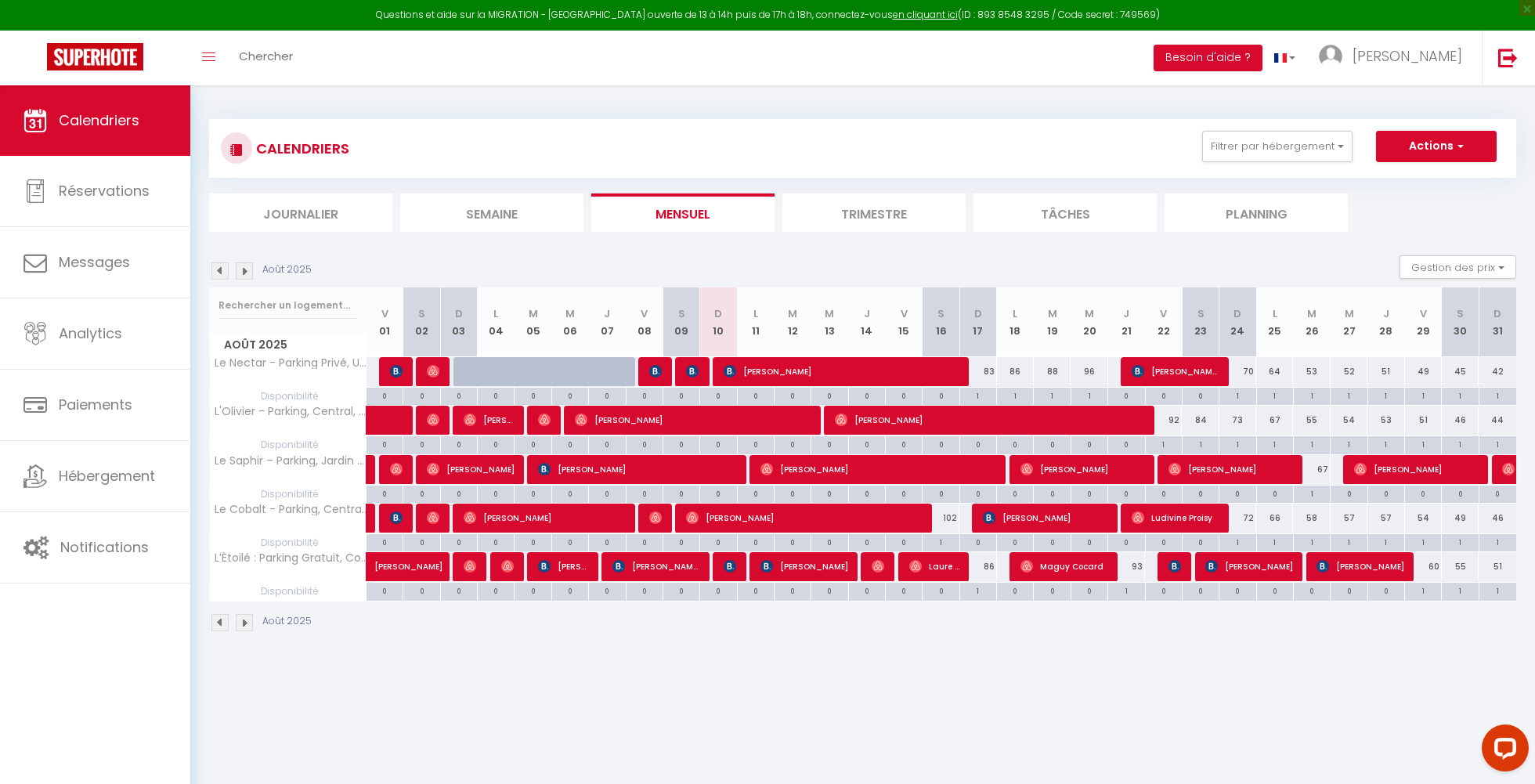
click at [604, 424] on span "[PERSON_NAME]" at bounding box center [694, 419] width 238 height 30
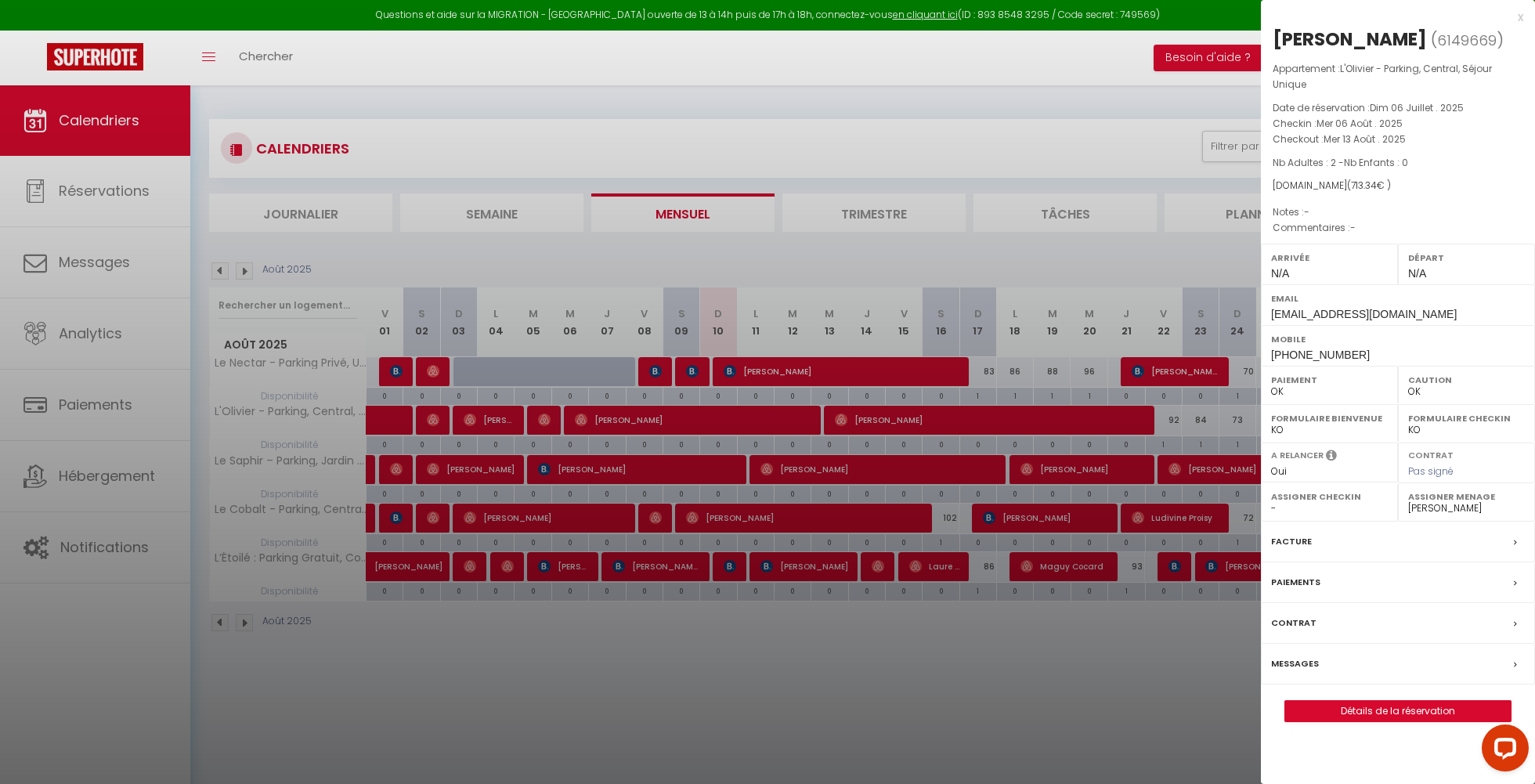
click at [609, 420] on div at bounding box center [768, 392] width 1535 height 784
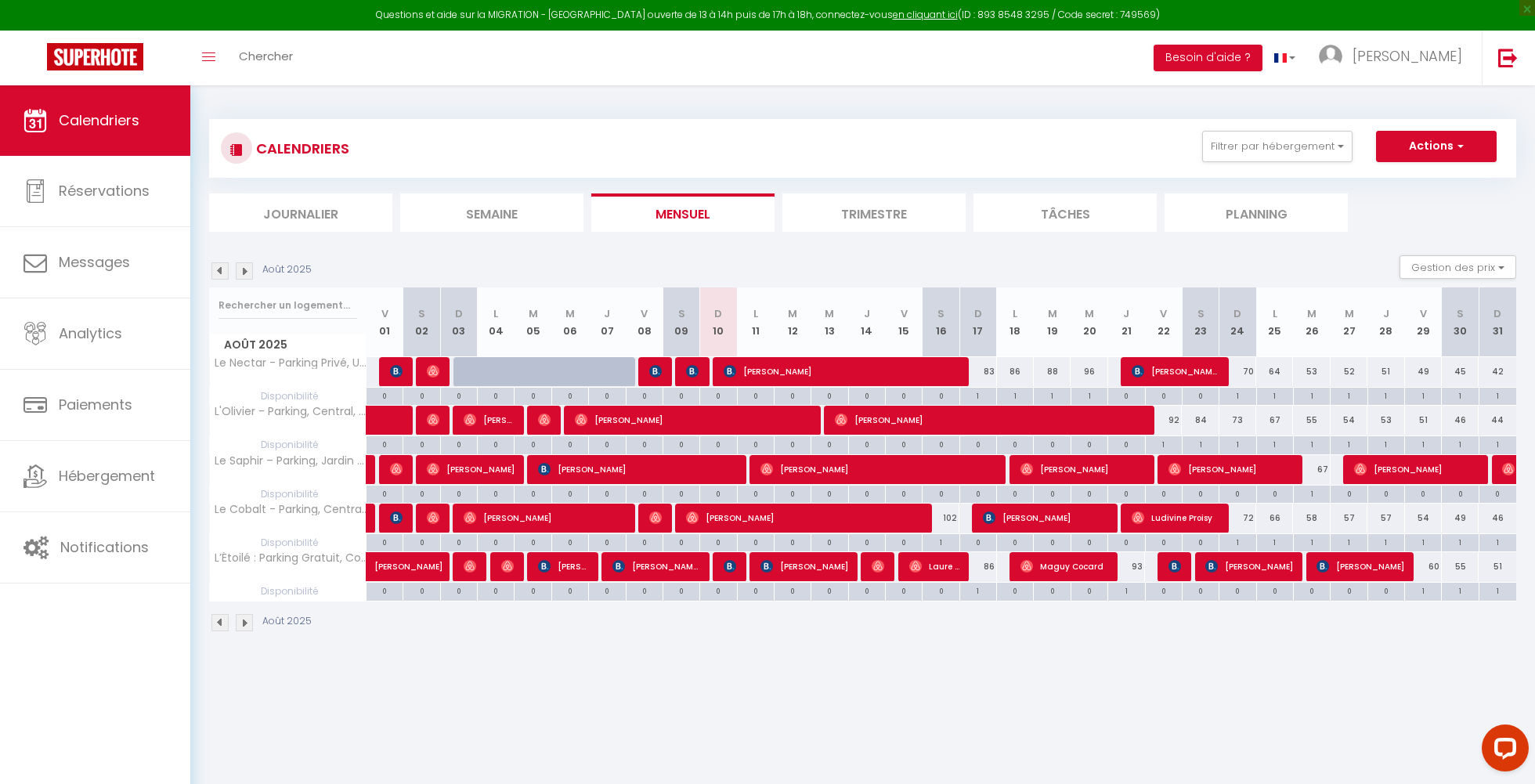
click at [493, 473] on span "[PERSON_NAME]" at bounding box center [471, 469] width 88 height 30
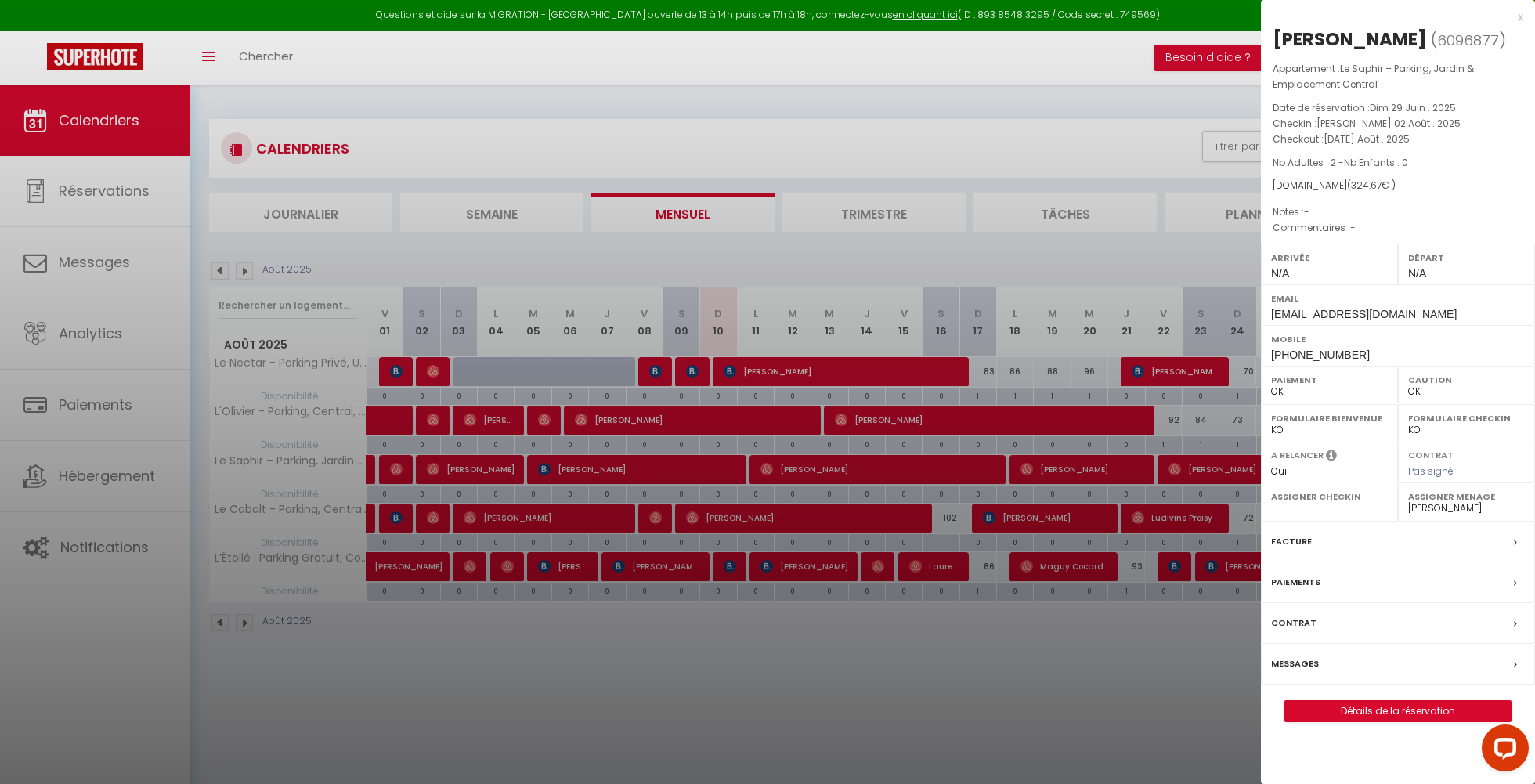
click at [493, 473] on div at bounding box center [768, 392] width 1535 height 784
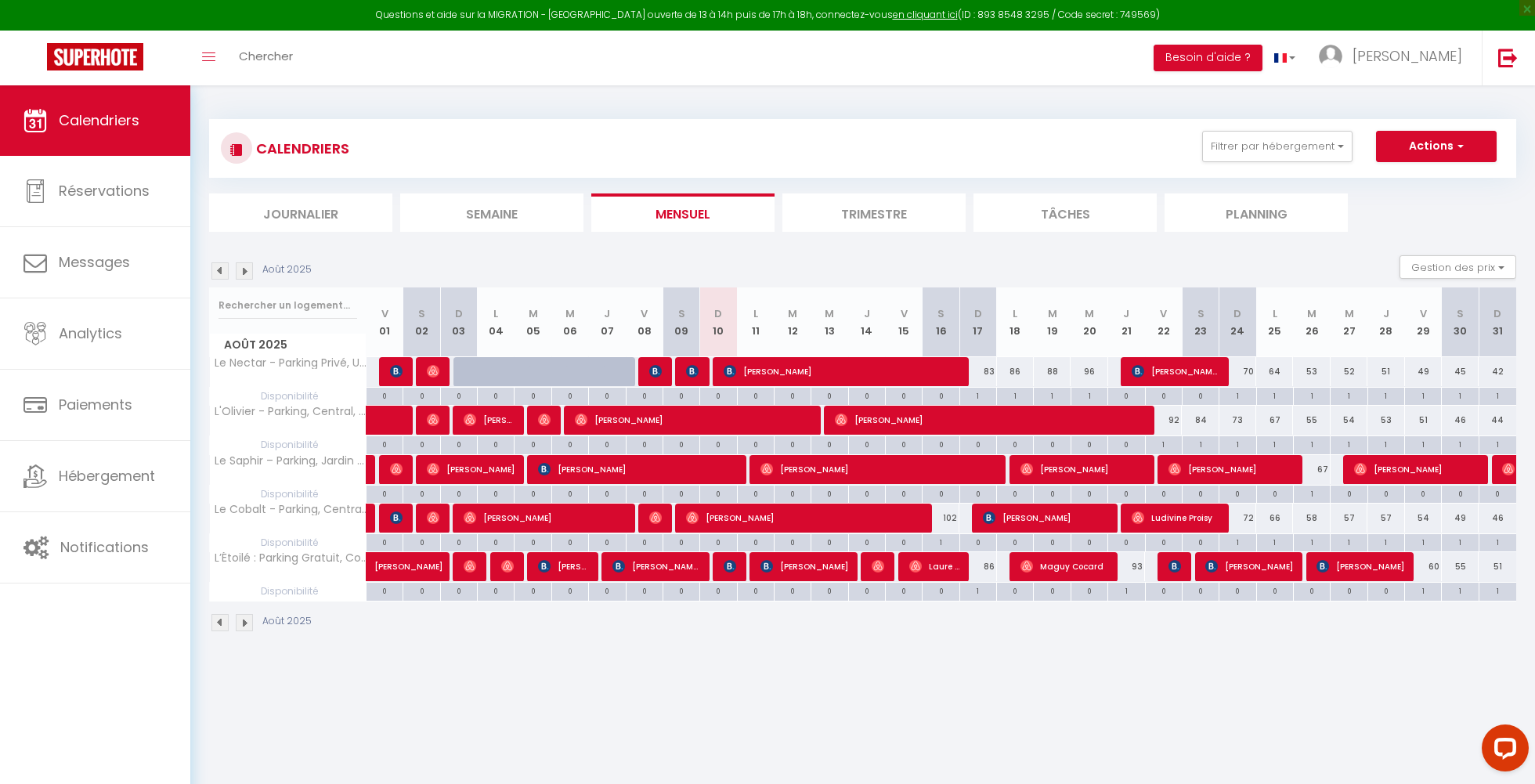
click at [496, 421] on span "[PERSON_NAME]" at bounding box center [489, 419] width 50 height 30
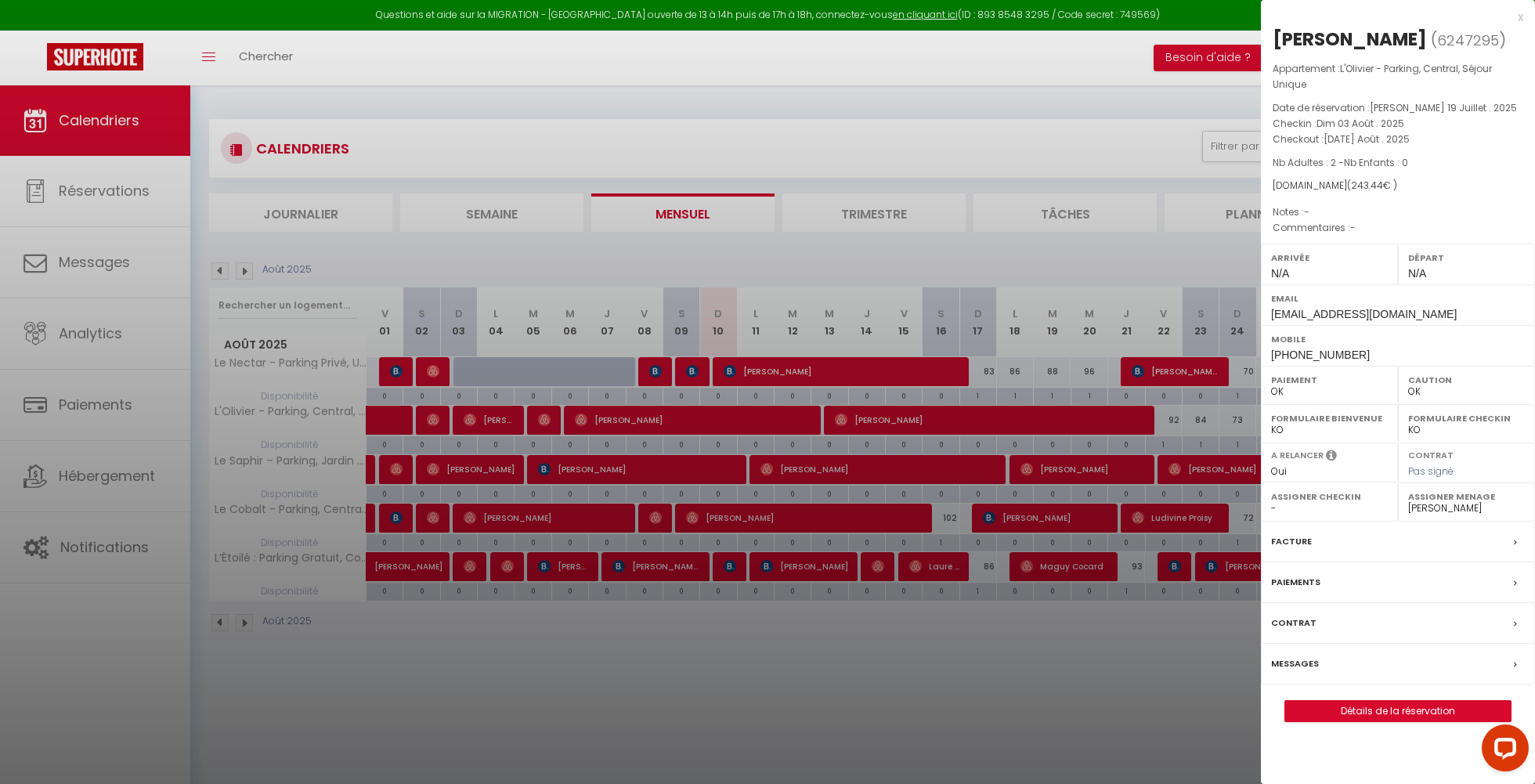
click at [496, 421] on div at bounding box center [768, 392] width 1535 height 784
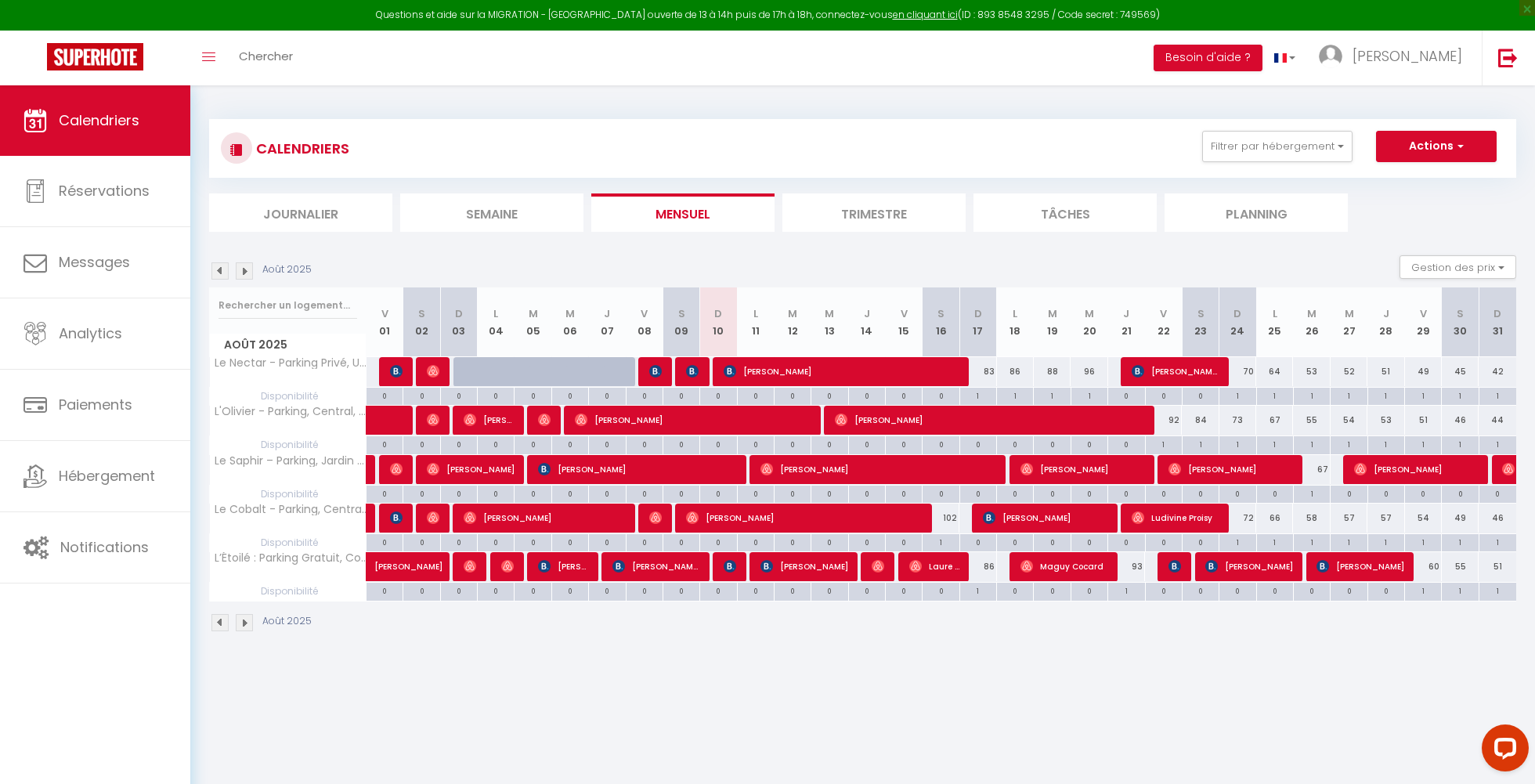
click at [662, 373] on div "70" at bounding box center [680, 371] width 37 height 29
click at [660, 373] on img at bounding box center [656, 371] width 12 height 12
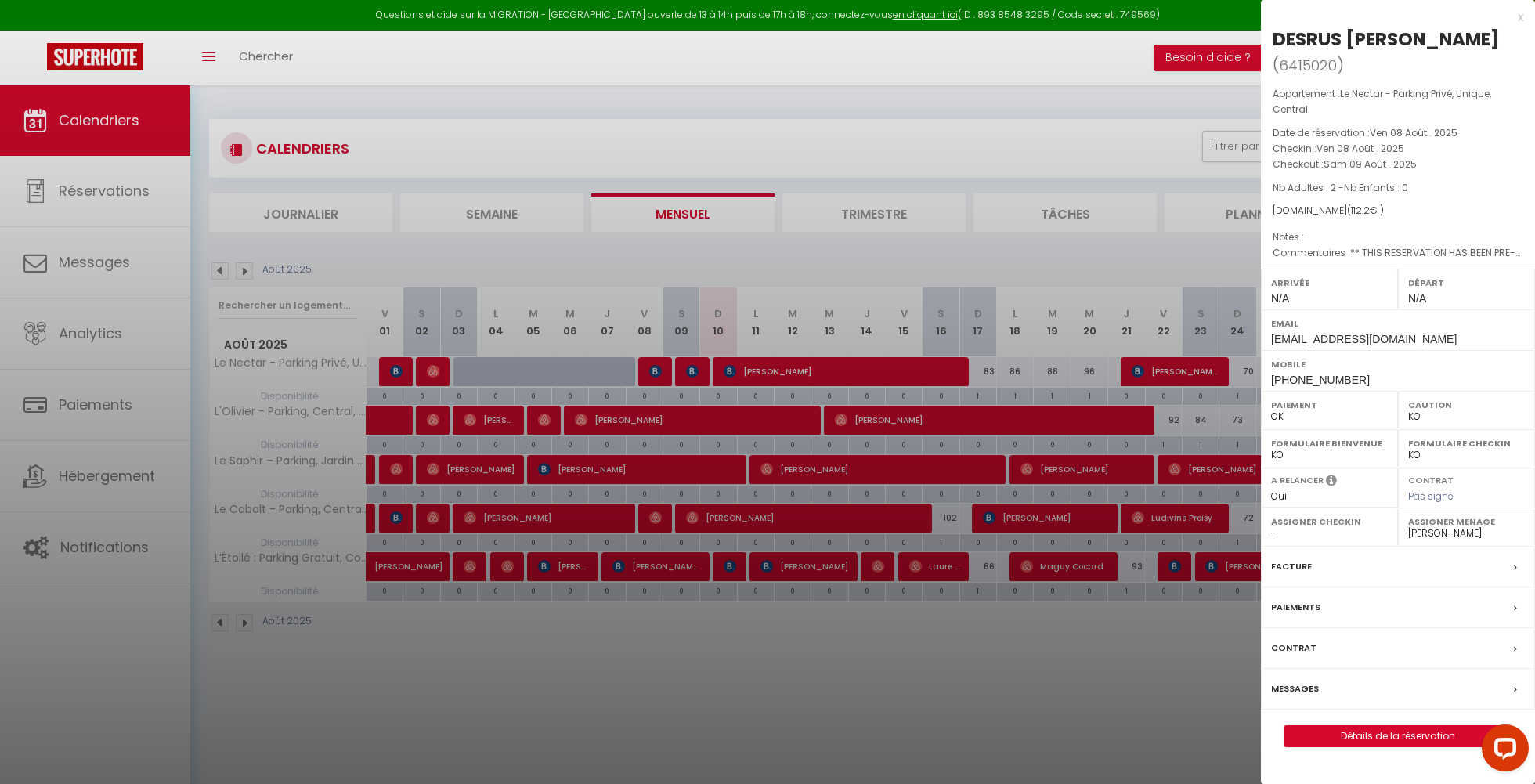
click at [660, 373] on div at bounding box center [768, 392] width 1535 height 784
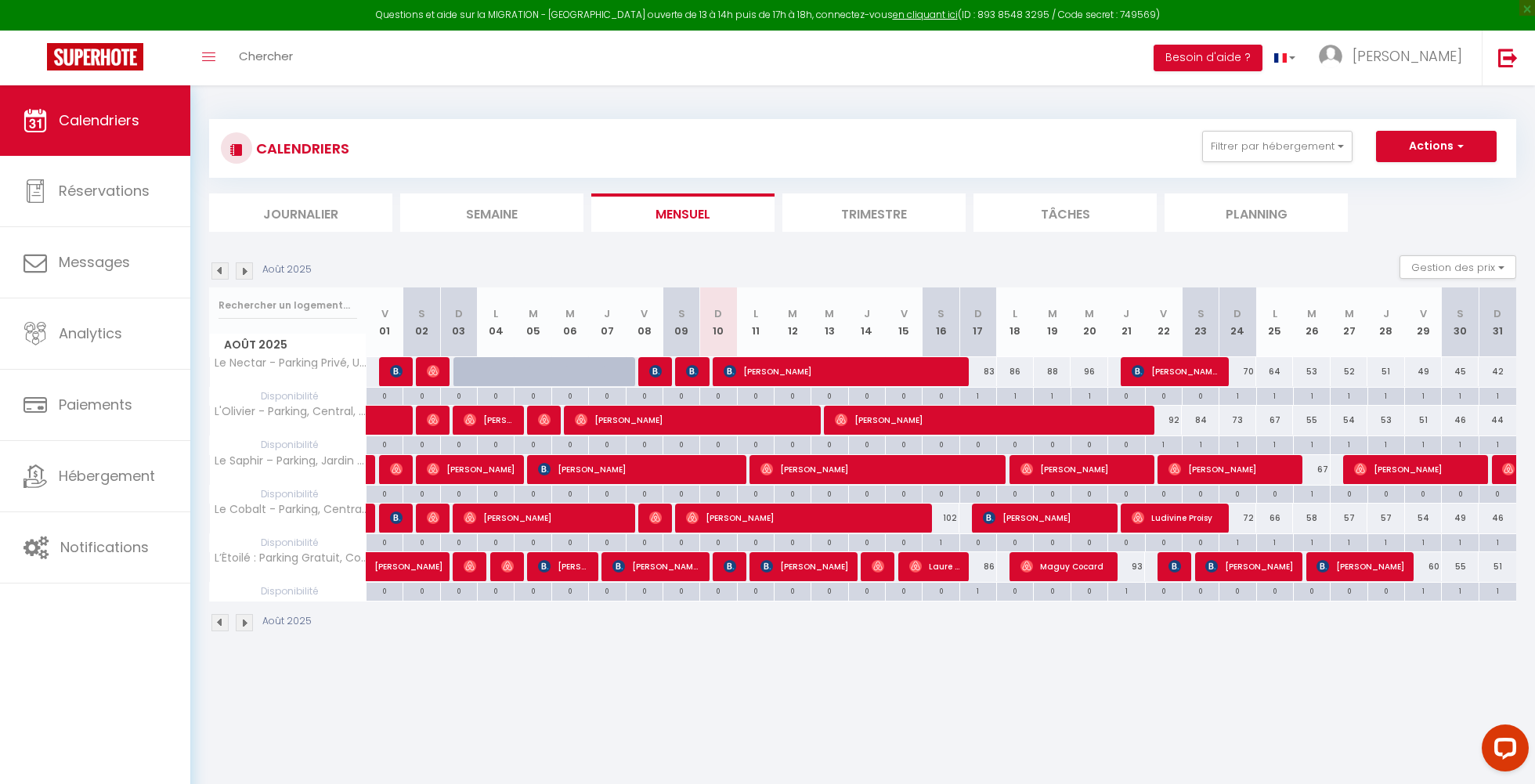
click at [434, 373] on img at bounding box center [433, 371] width 12 height 12
select select "OK"
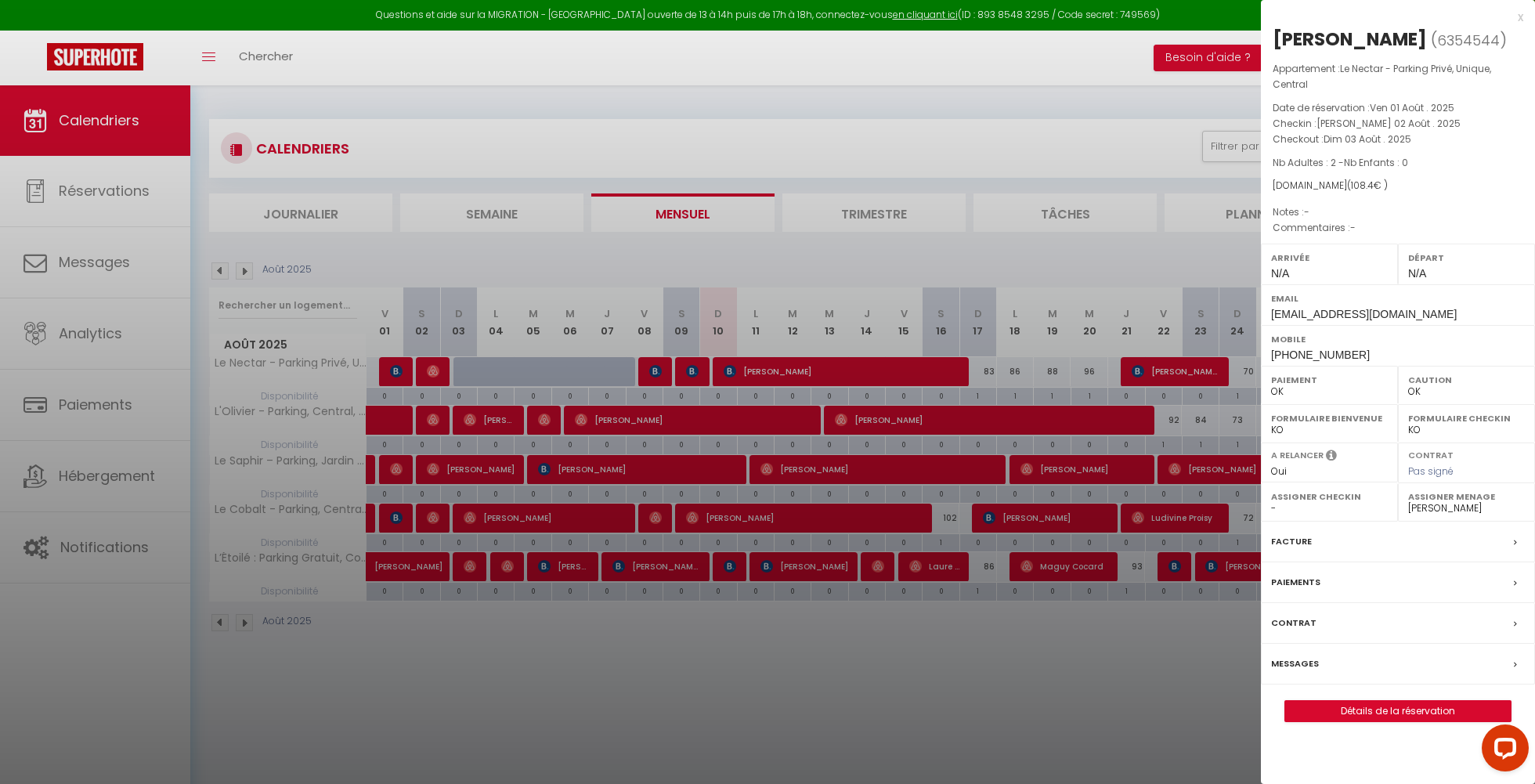
click at [434, 373] on div at bounding box center [768, 392] width 1535 height 784
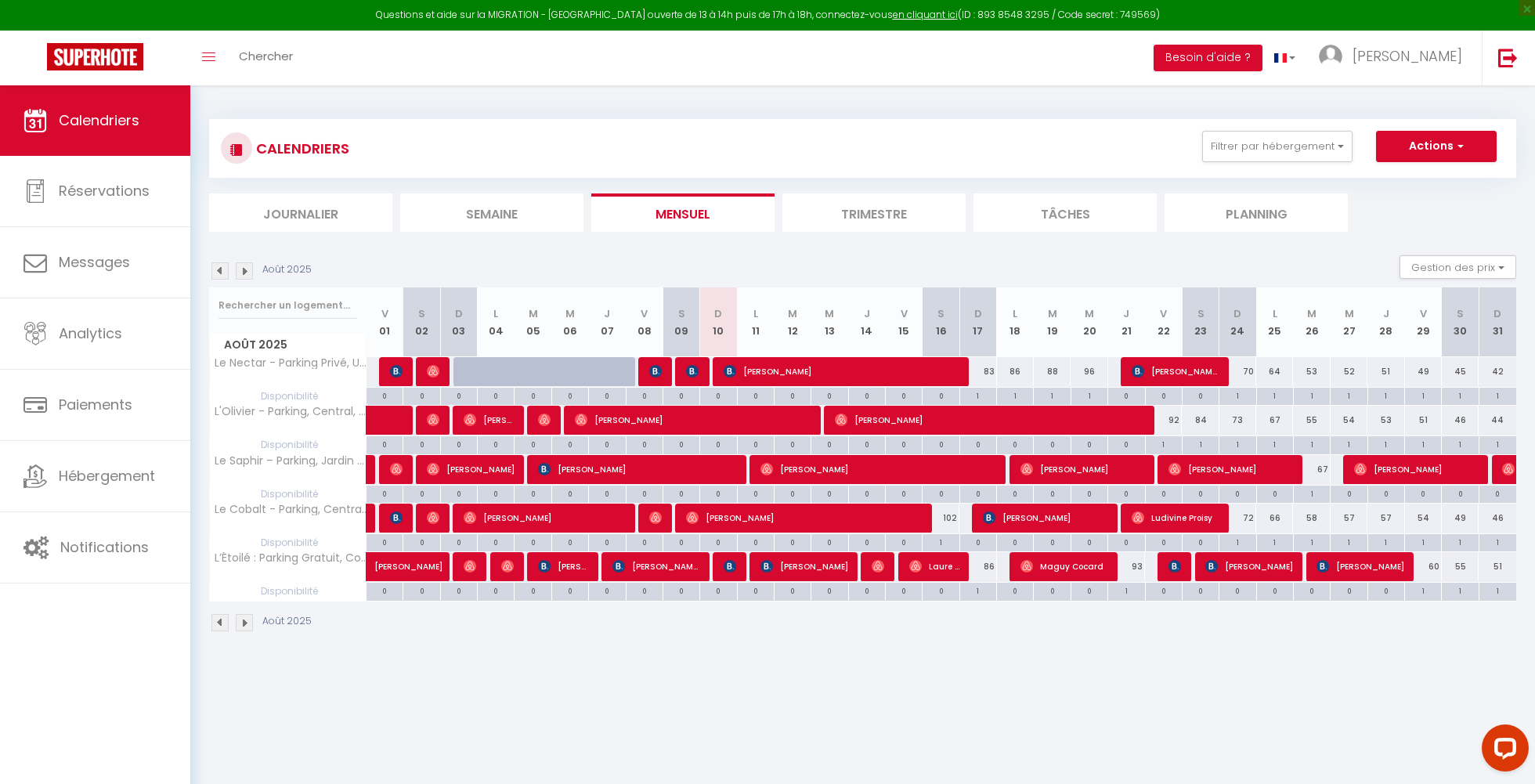
click at [403, 368] on div at bounding box center [393, 372] width 36 height 30
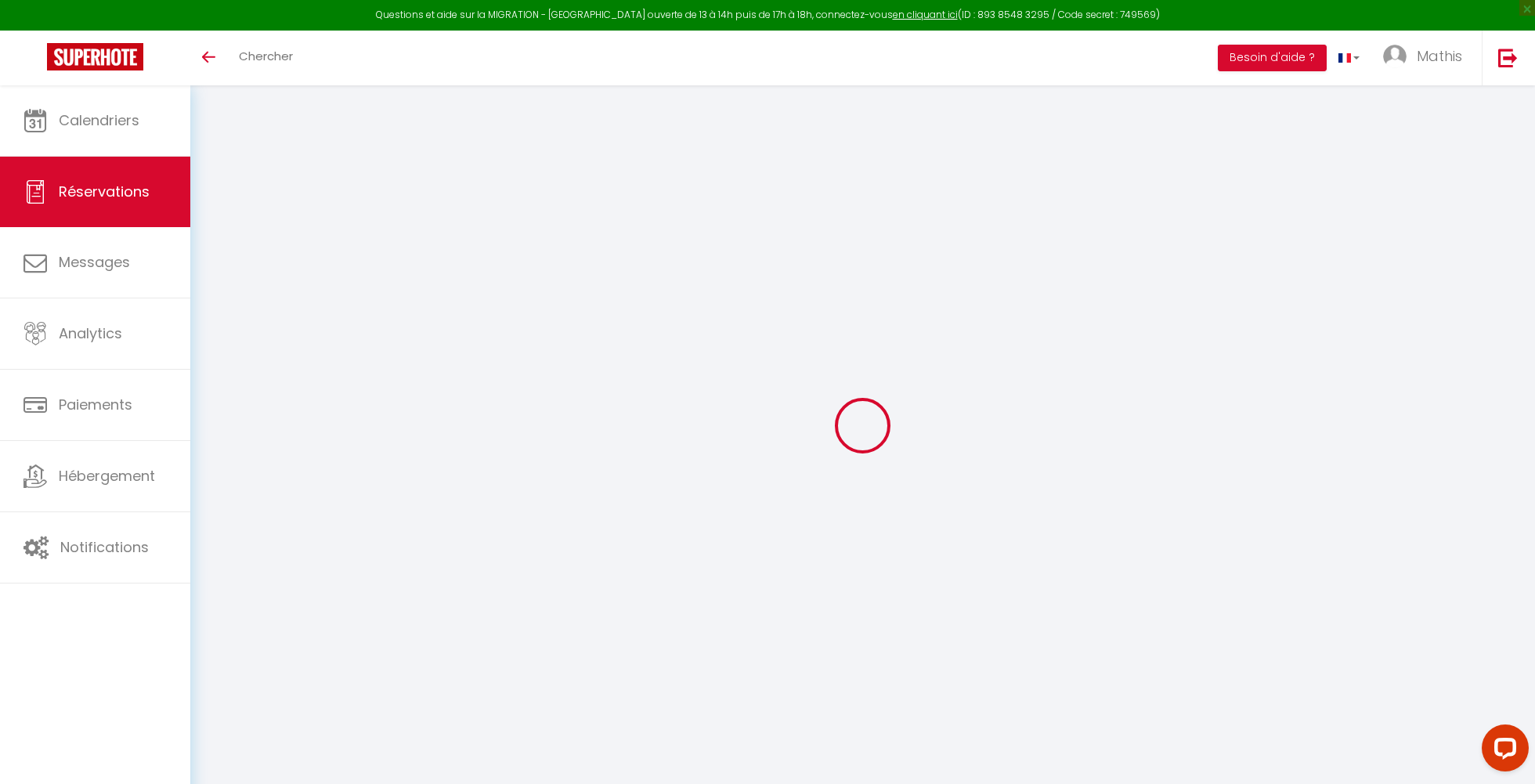
type input "Emmanuelle"
type input "Soubeyre"
type input "[EMAIL_ADDRESS][DOMAIN_NAME]"
type input "[PHONE_NUMBER]"
type input "."
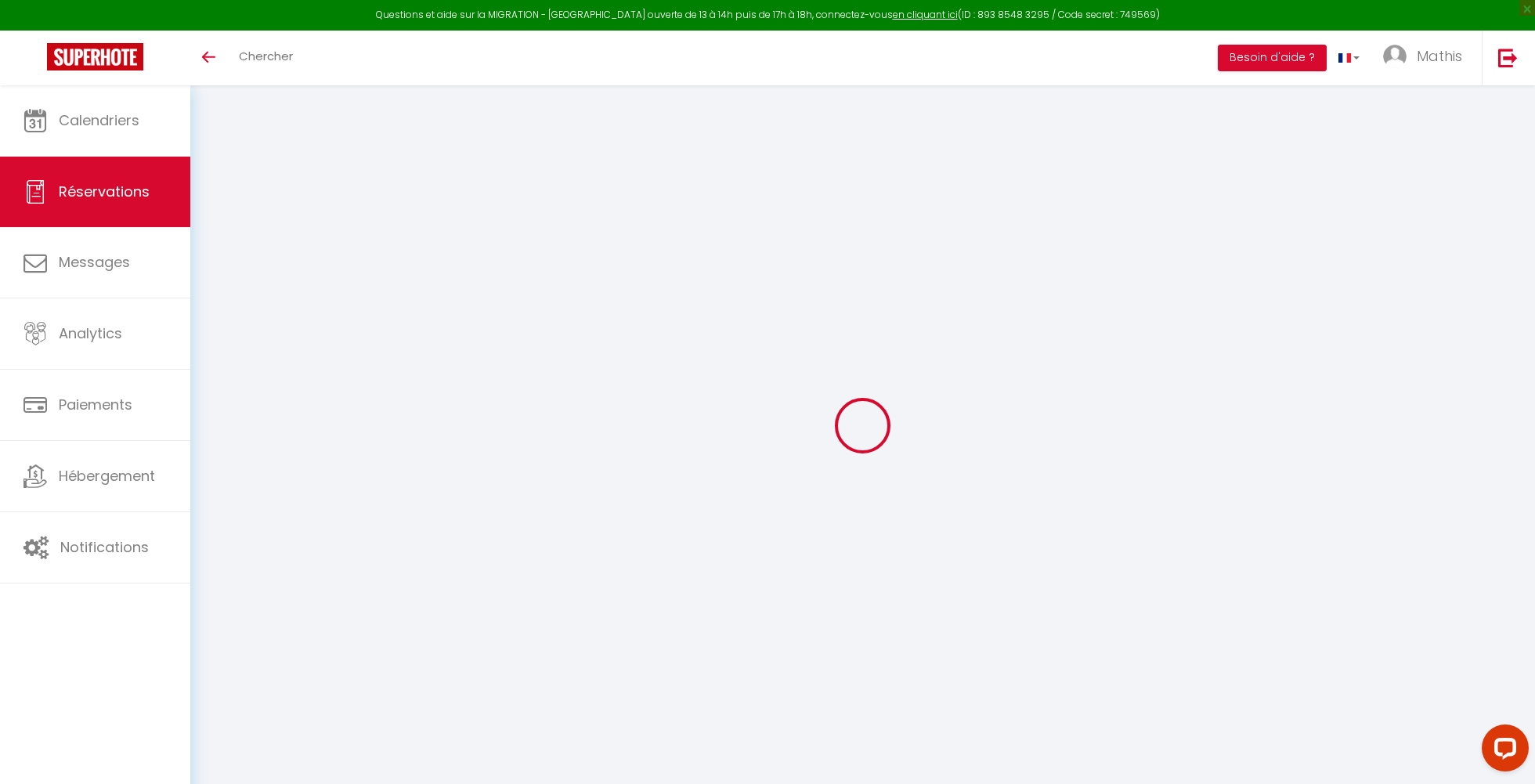
select select "FR"
type input "17.1"
type input "1.67"
select select "64616"
select select "1"
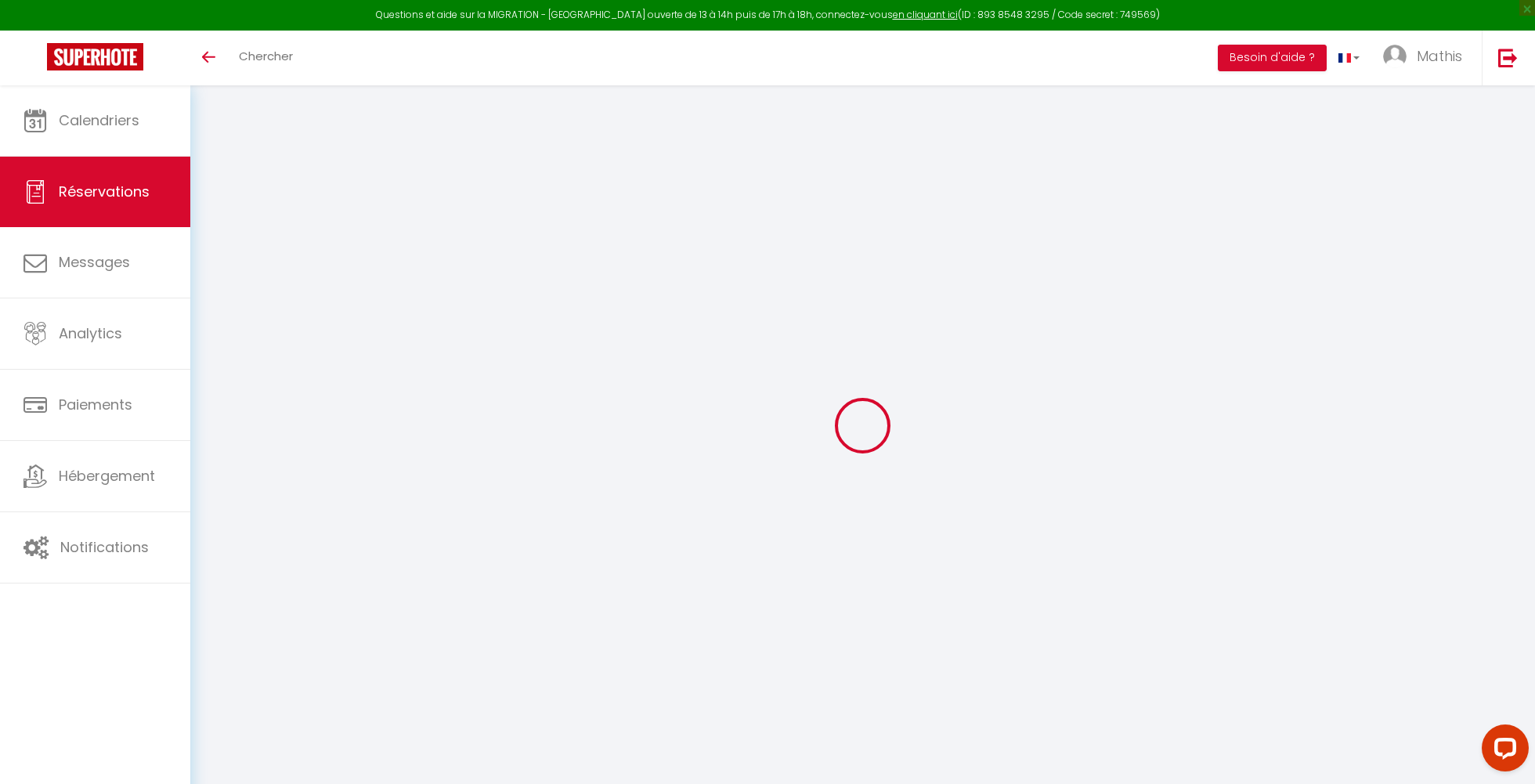
select select
type input "2"
select select "12"
select select
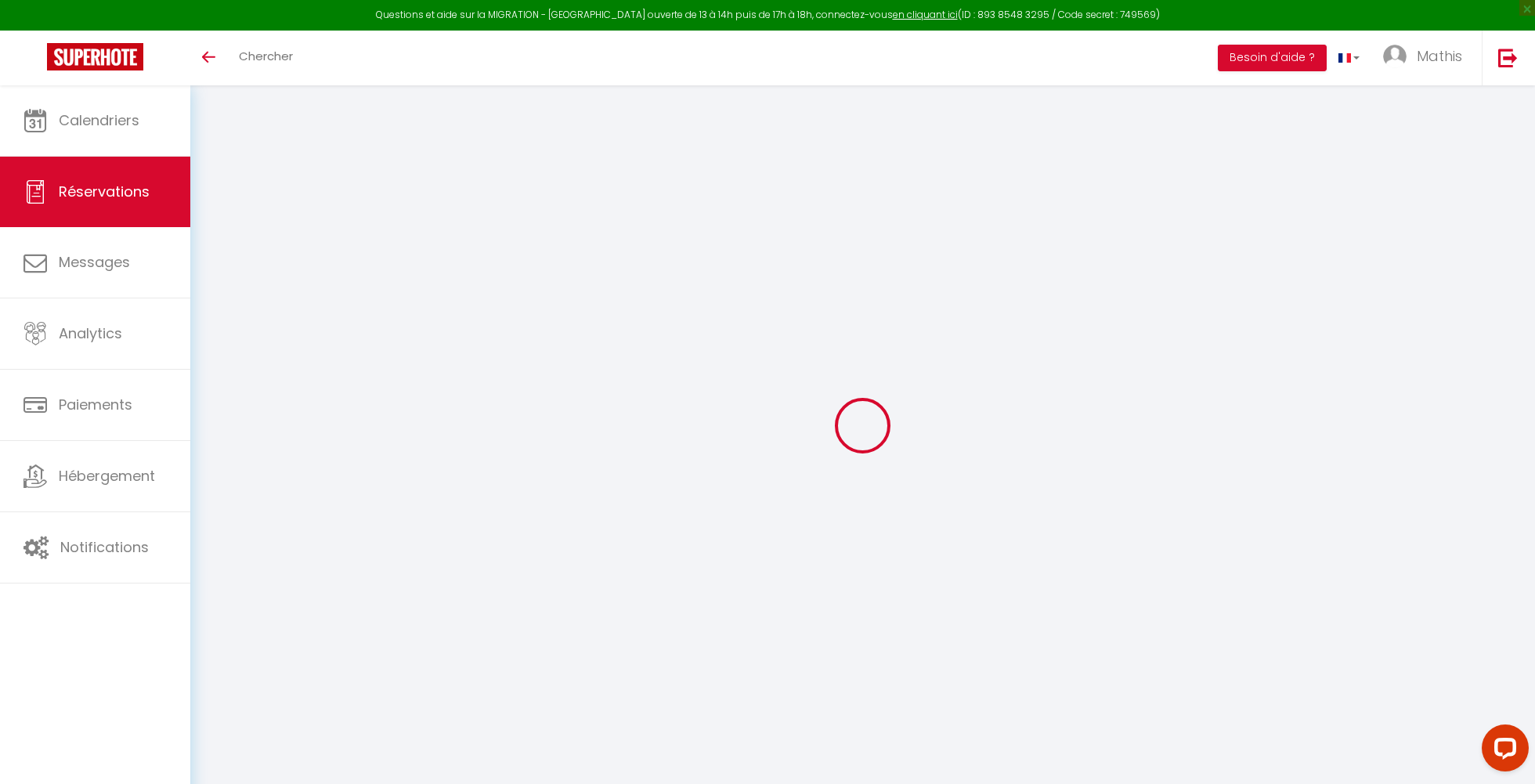
type input "90"
checkbox input "false"
type input "0"
select select "2"
type input "0"
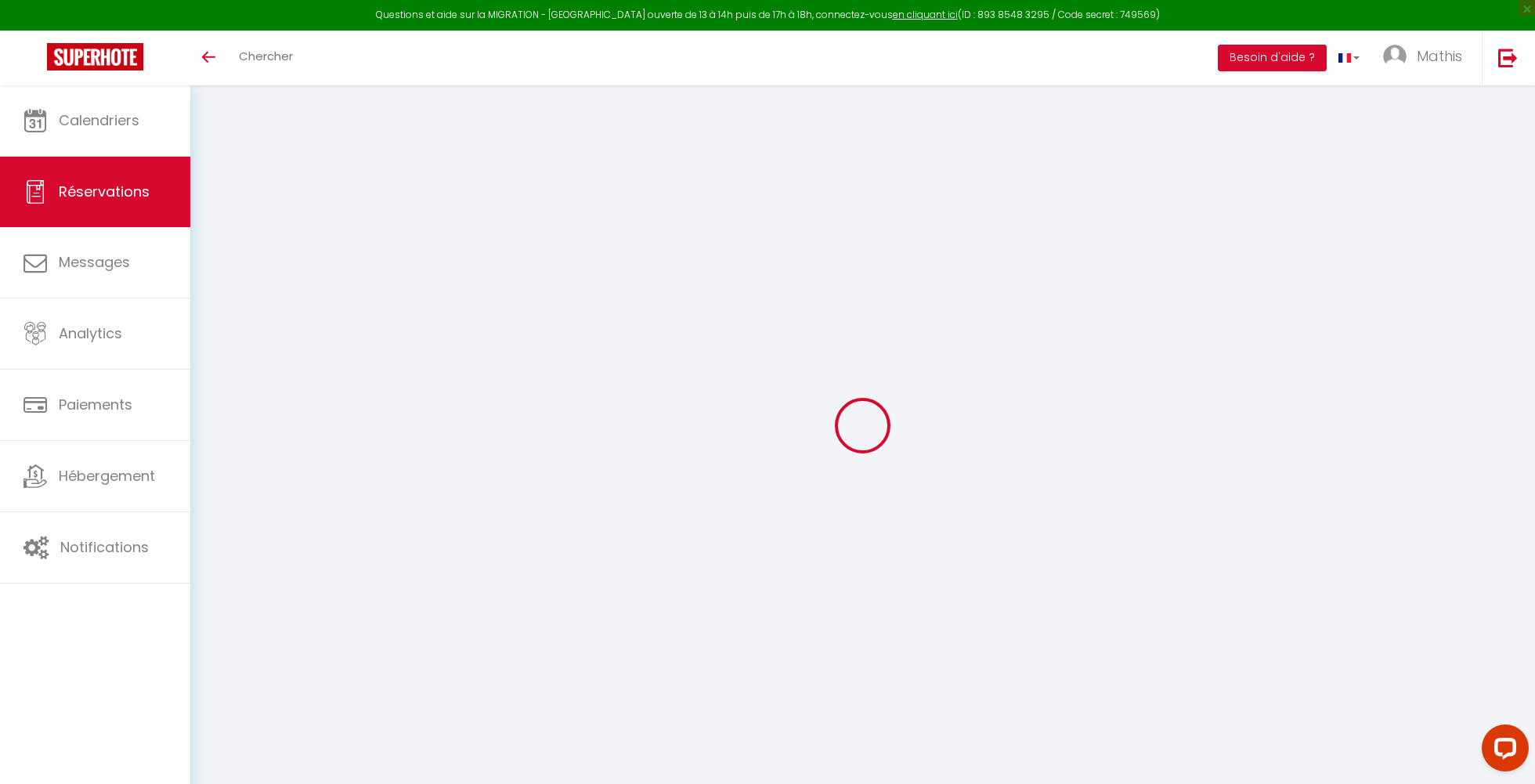
type input "0"
select select
select select "14"
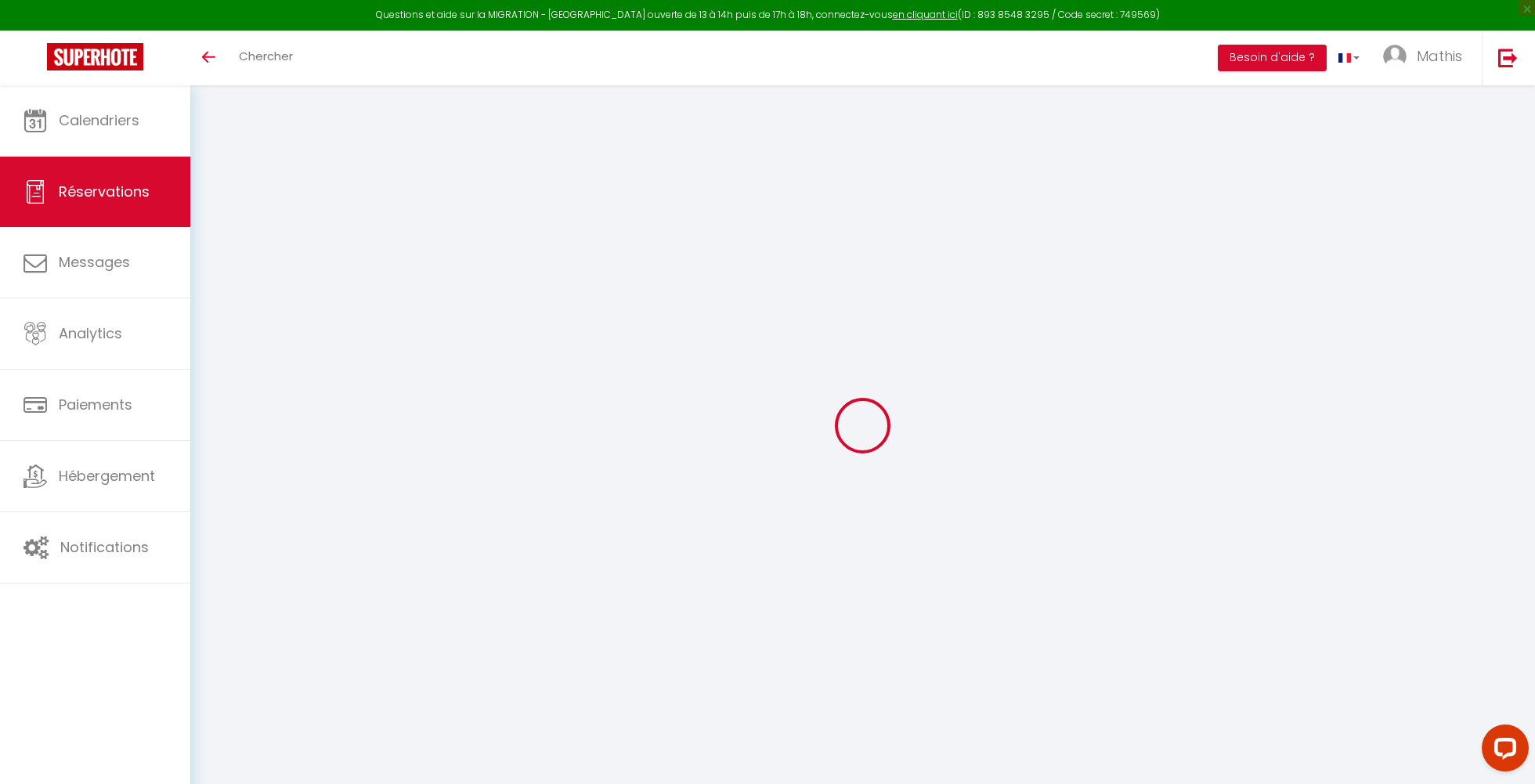
checkbox input "false"
select select
checkbox input "false"
select select
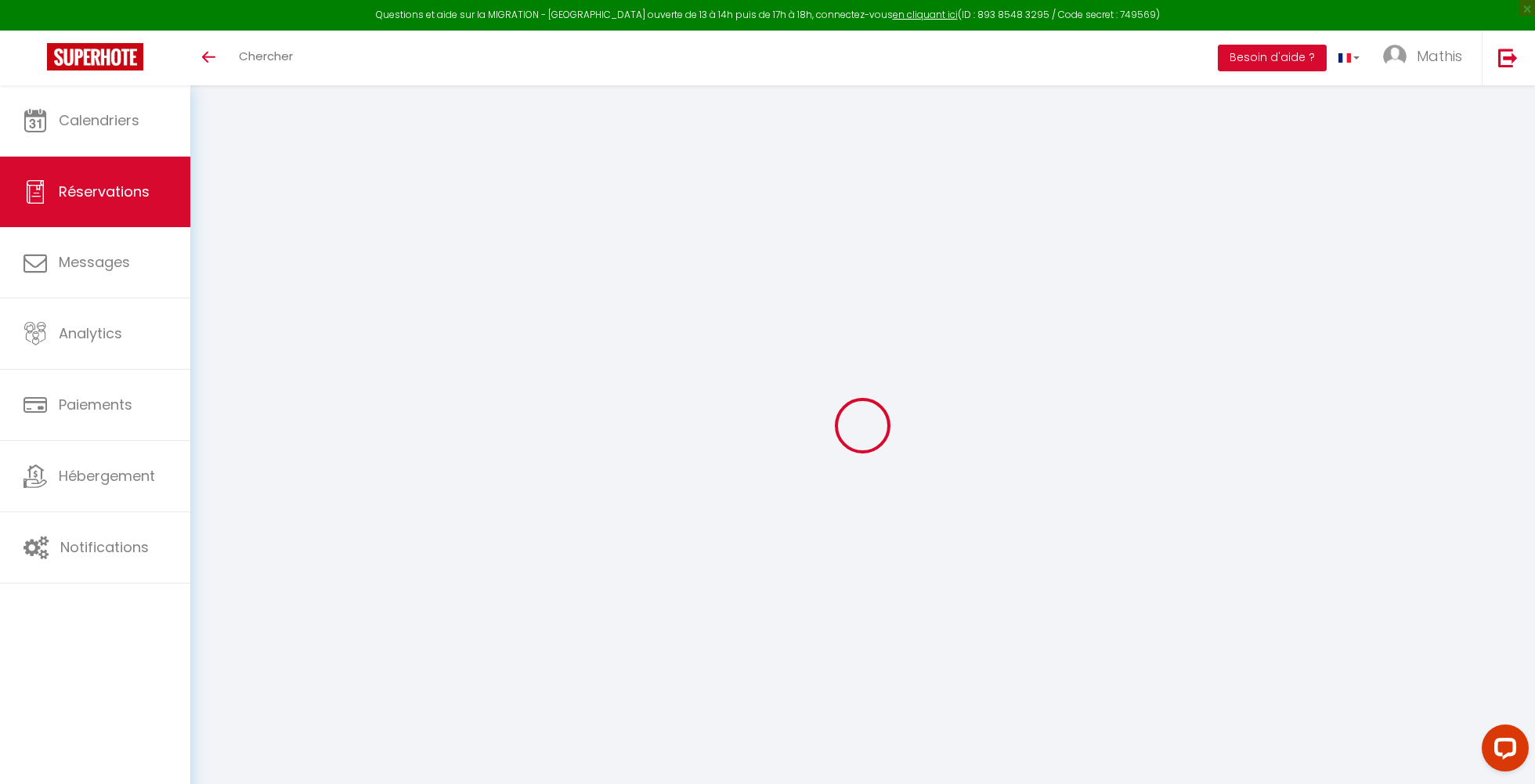
select select
checkbox input "false"
select select
checkbox input "false"
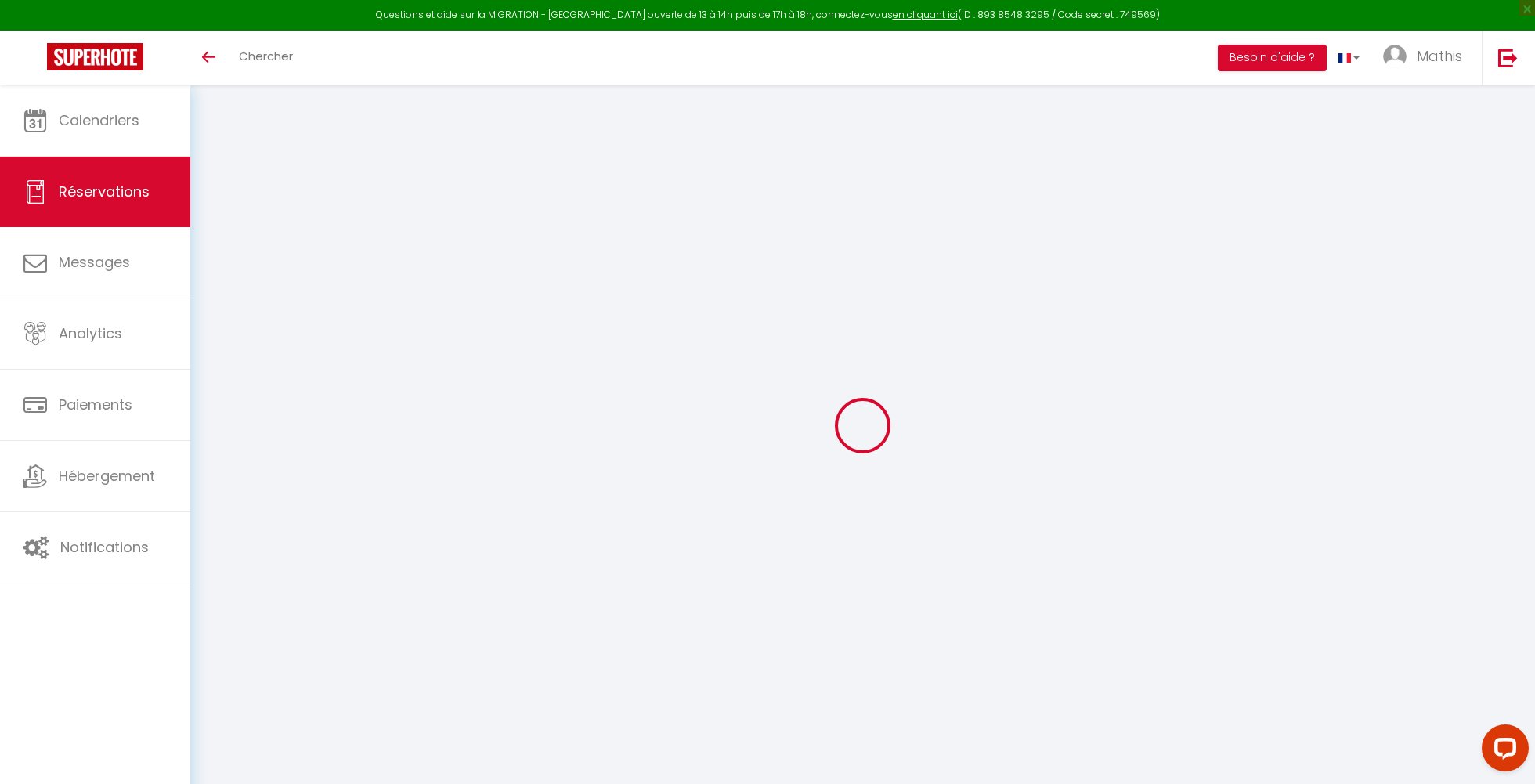
type textarea "** THIS RESERVATION HAS BEEN PRE-PAID ** BOOKING NOTE : Payment charge is EUR 1…"
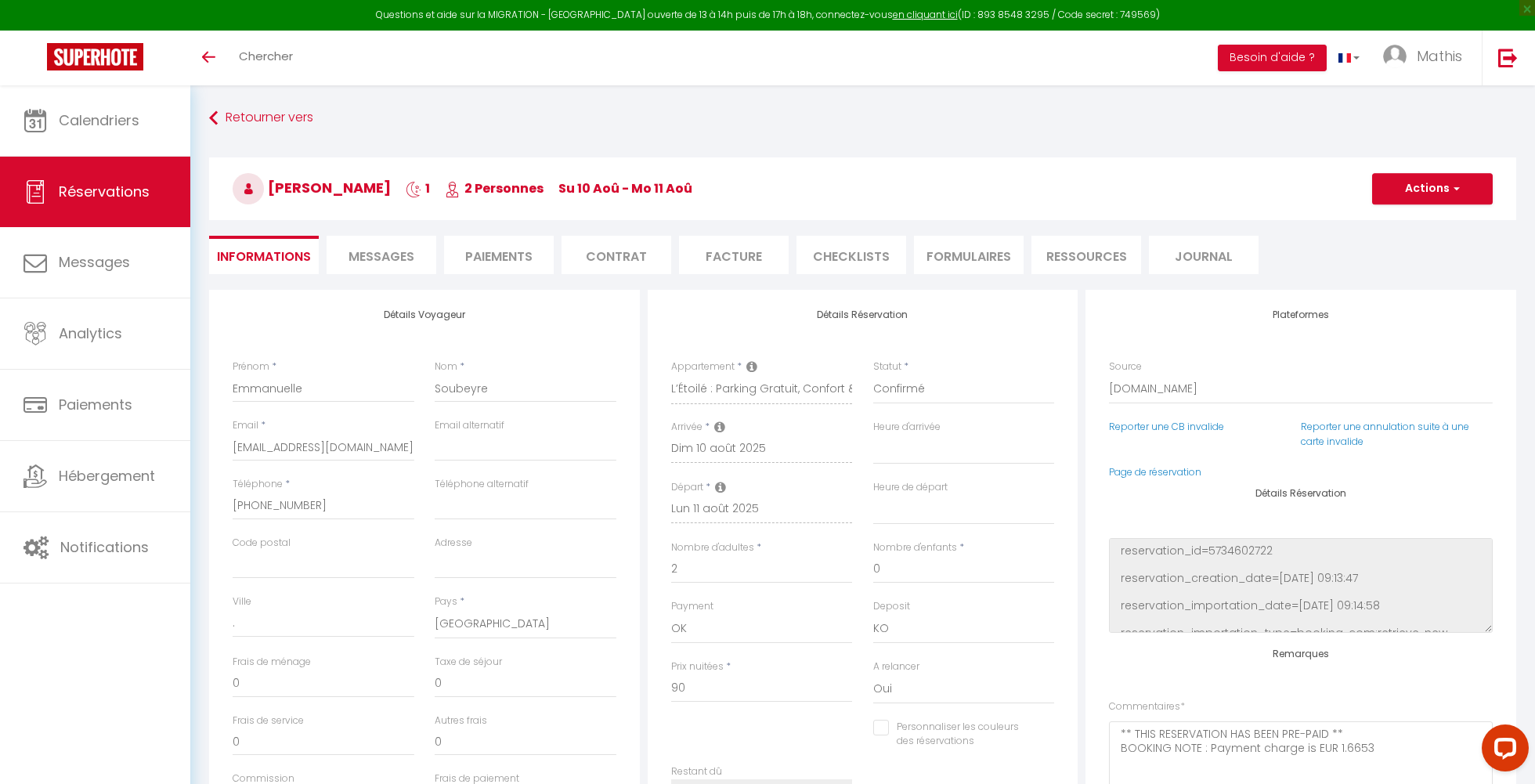
type input "24"
type input "4.95"
select select
checkbox input "false"
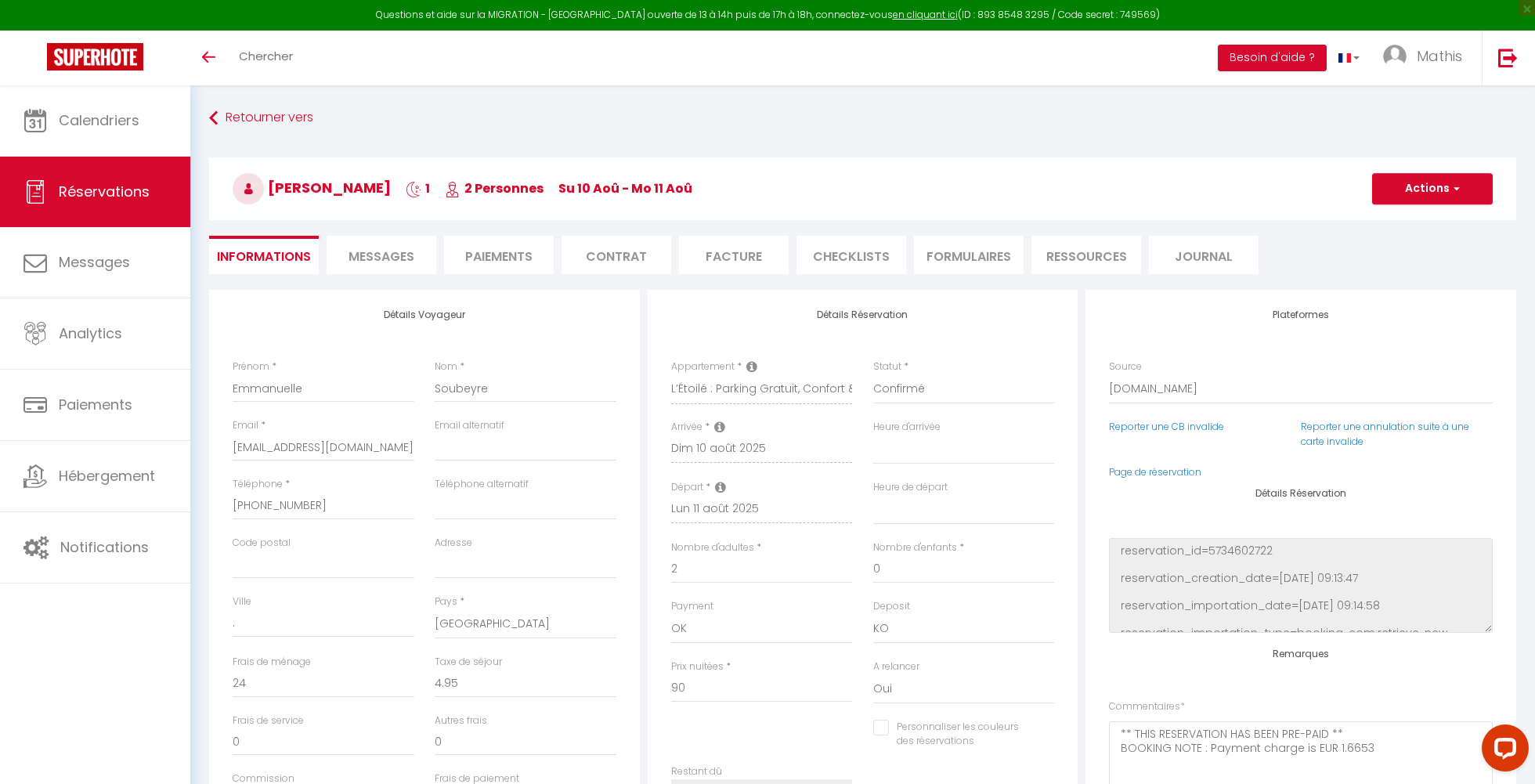
select select
click at [458, 257] on li "Paiements" at bounding box center [498, 255] width 109 height 38
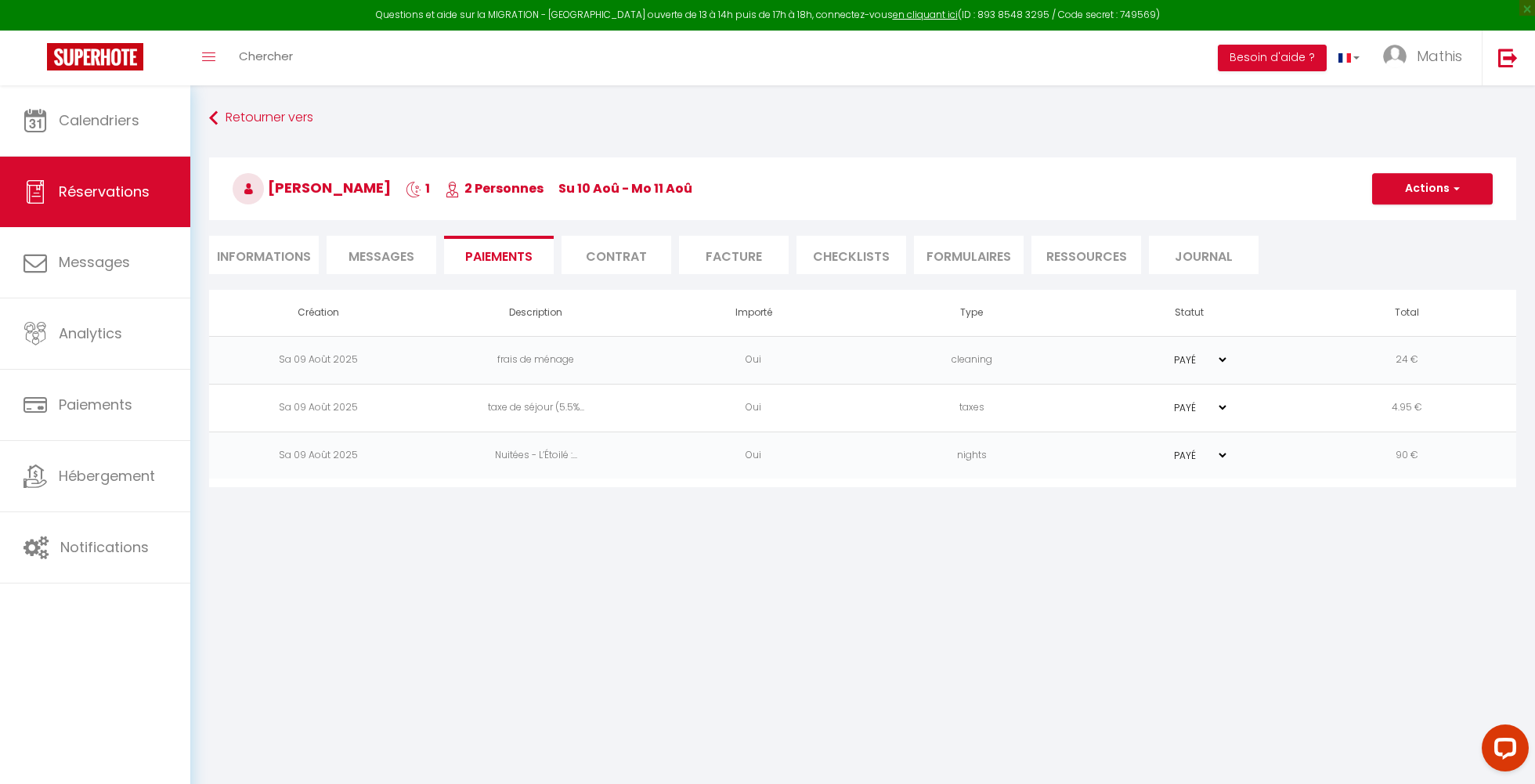
click at [409, 252] on span "Messages" at bounding box center [381, 256] width 66 height 18
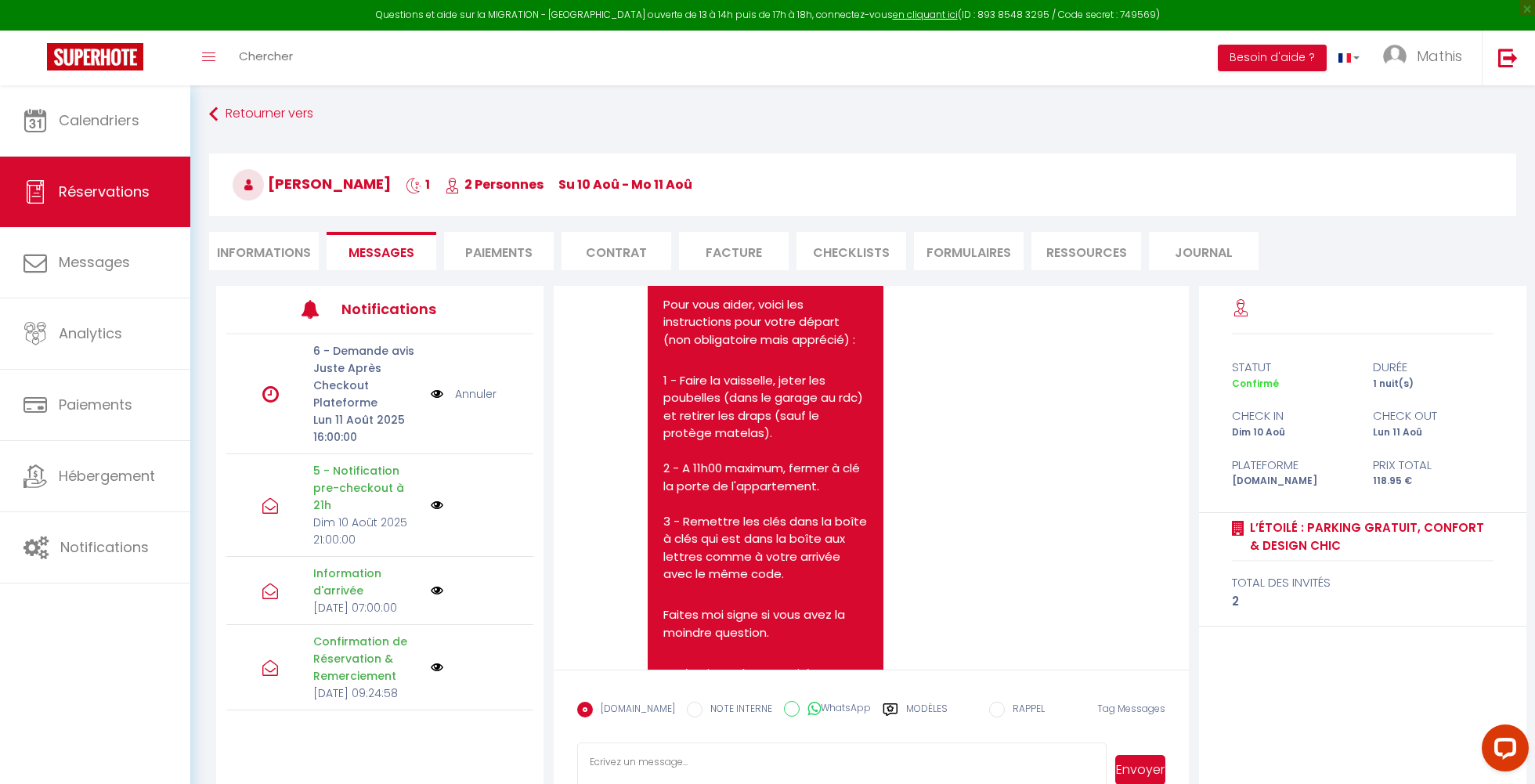
scroll to position [2751, 0]
click at [117, 149] on link "Calendriers" at bounding box center [95, 120] width 190 height 70
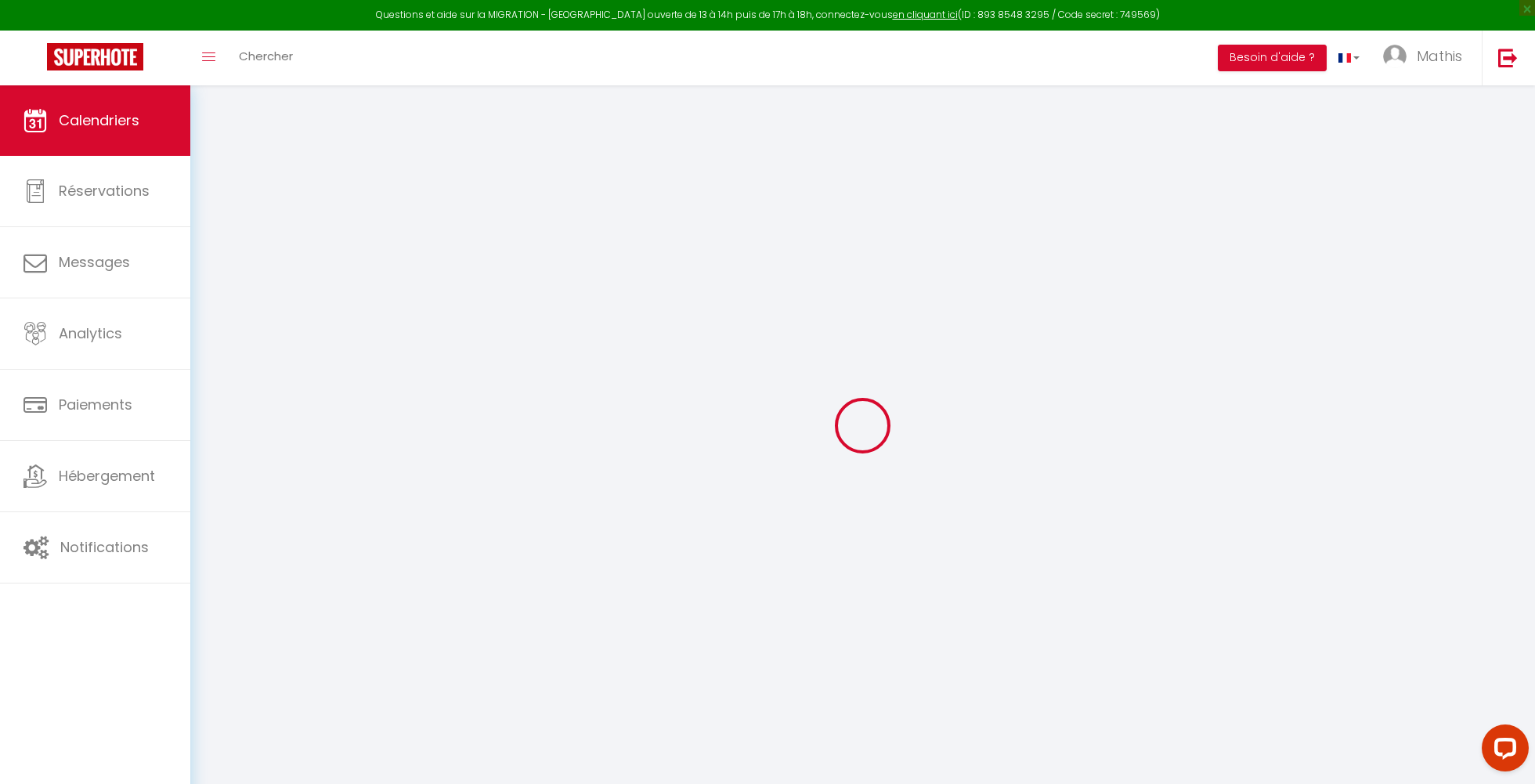
select select
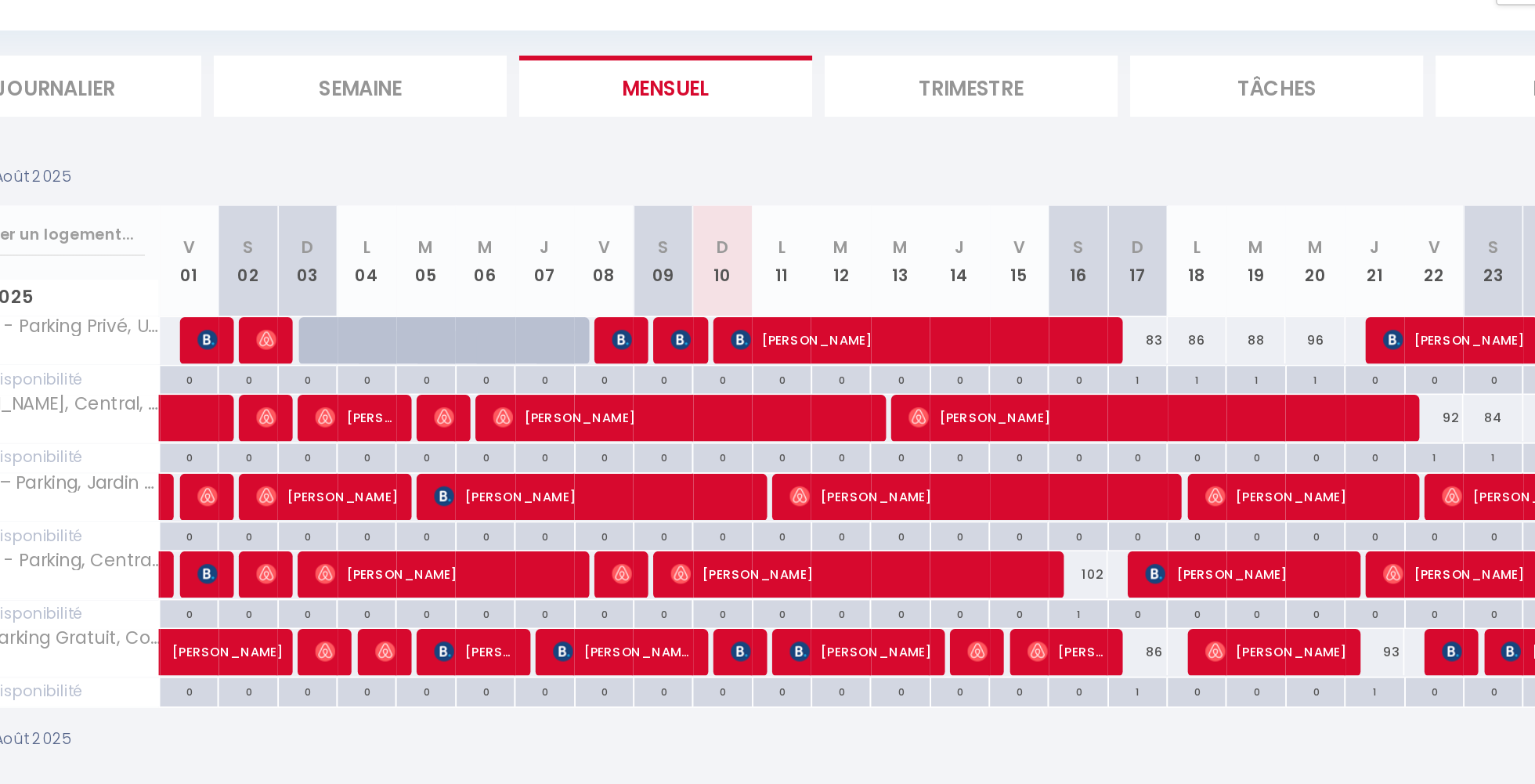
click at [724, 560] on img at bounding box center [730, 566] width 12 height 12
select select "OK"
select select "KO"
select select "0"
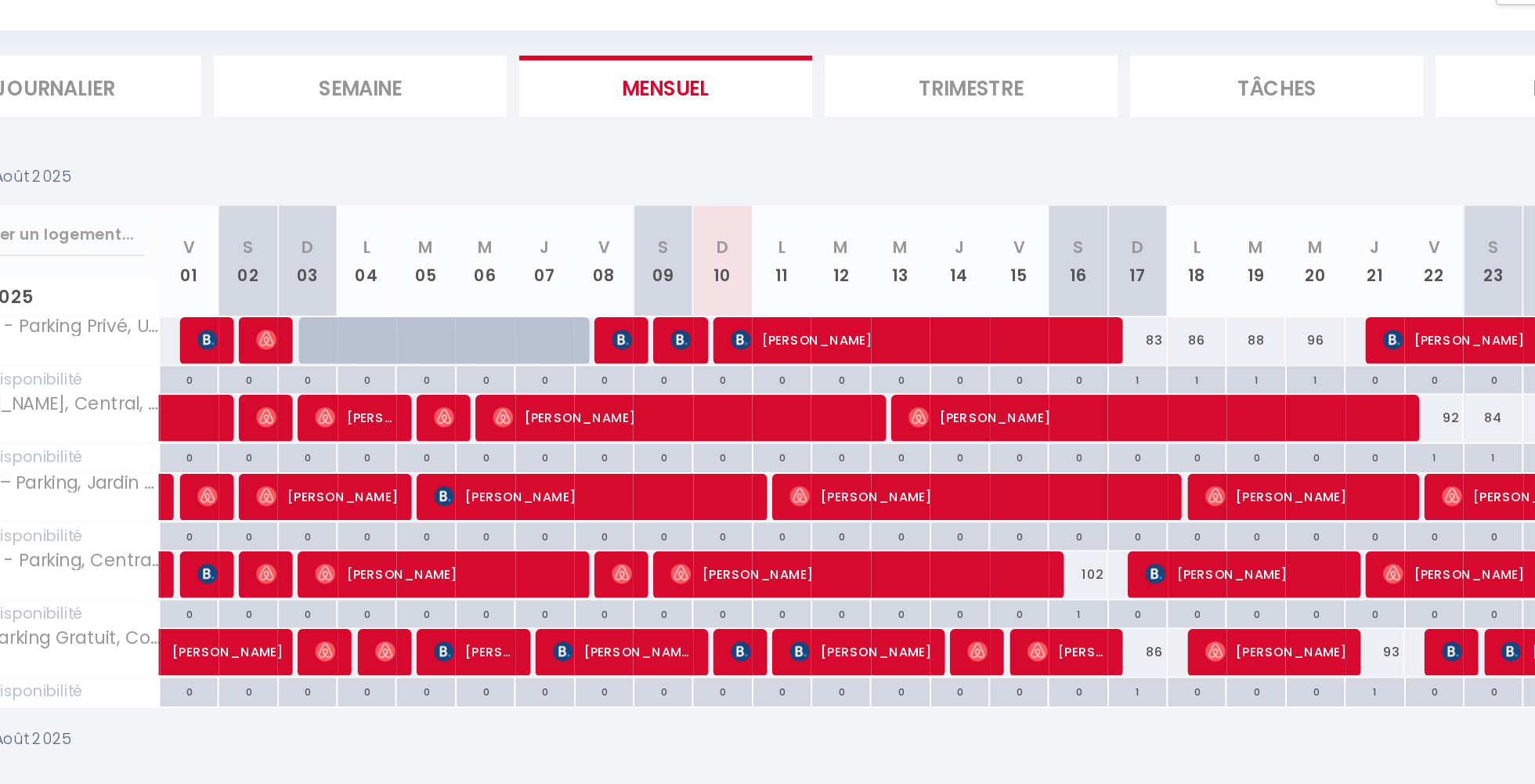
select select "1"
select select
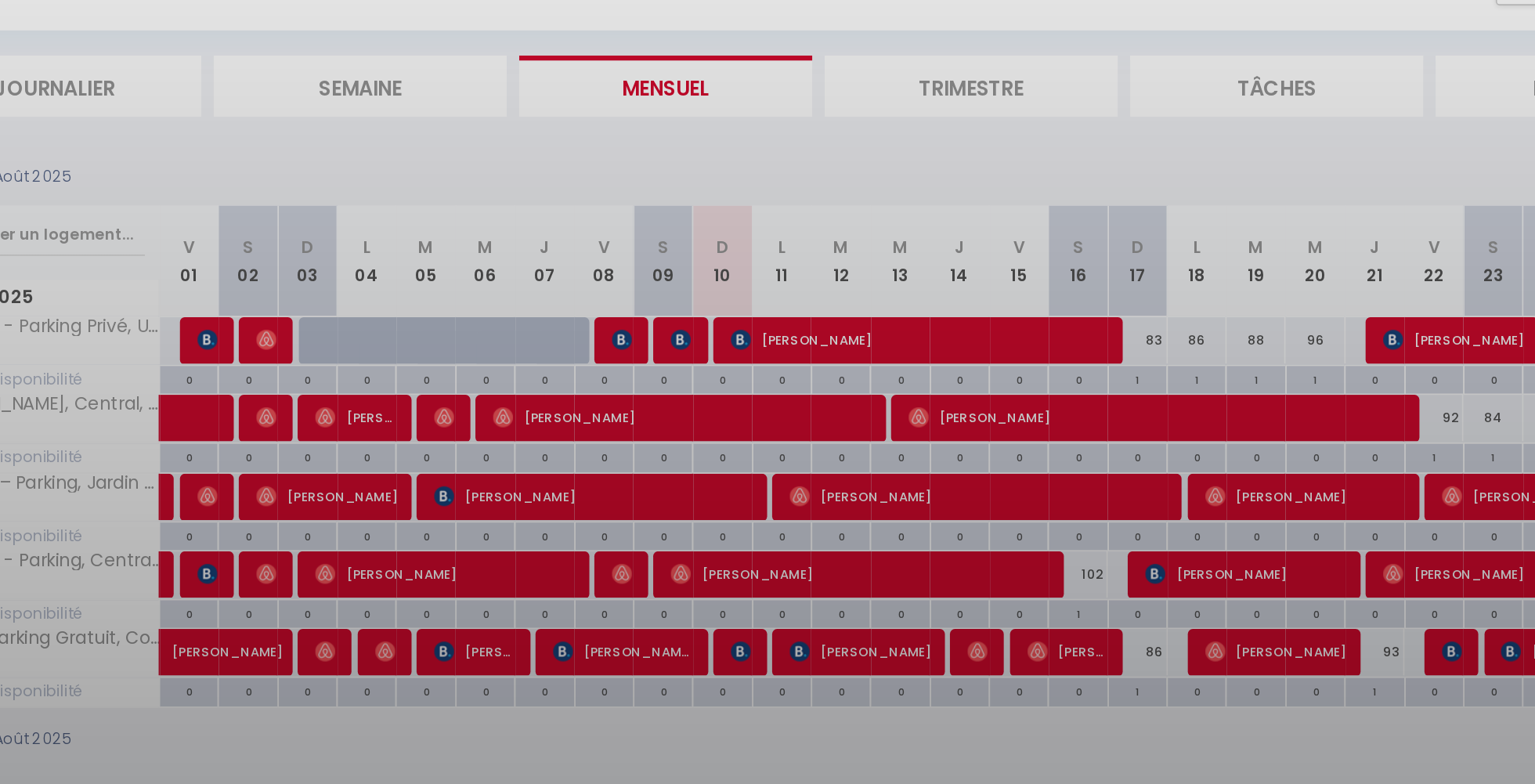
select select "41910"
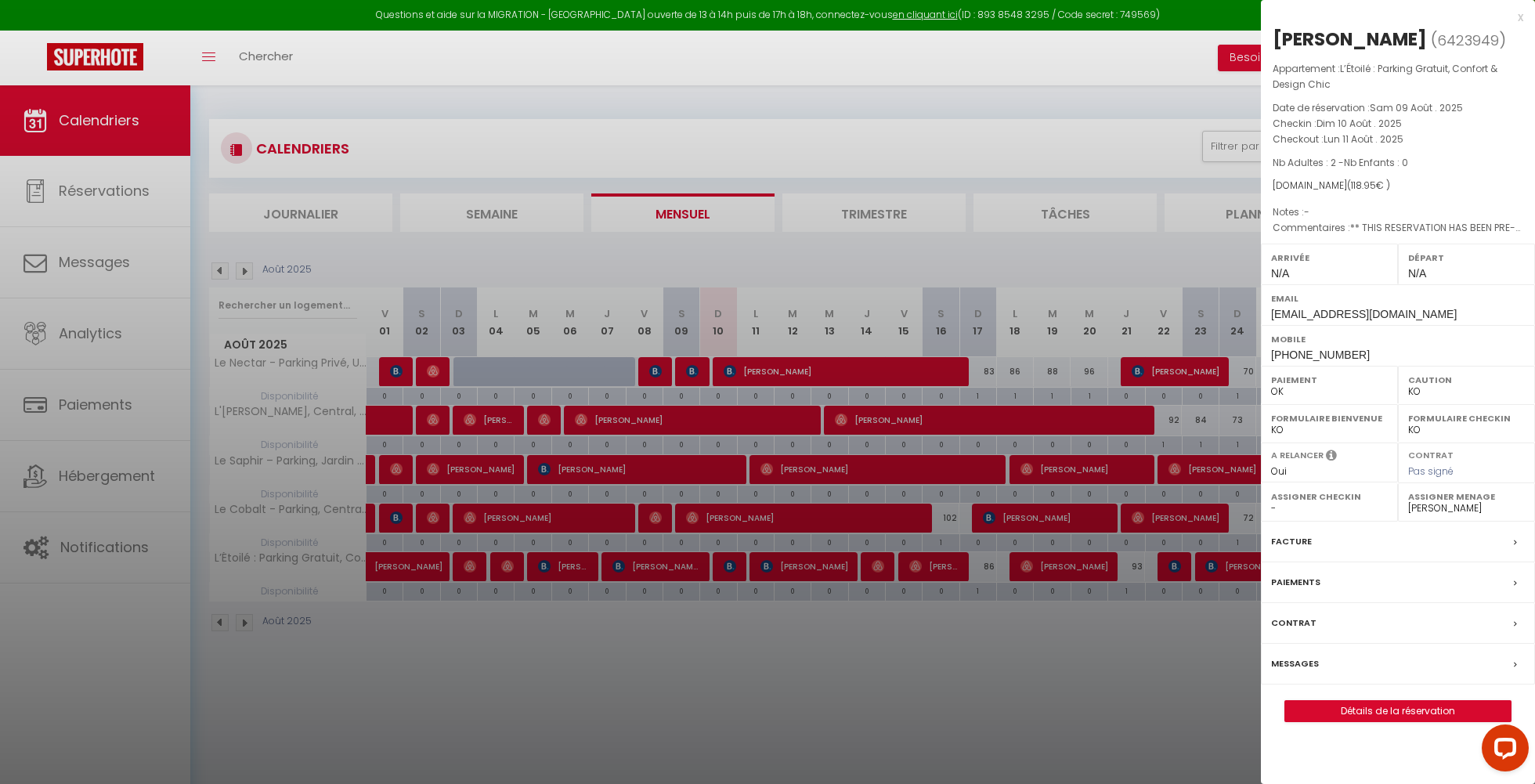
click at [741, 640] on div at bounding box center [768, 392] width 1535 height 784
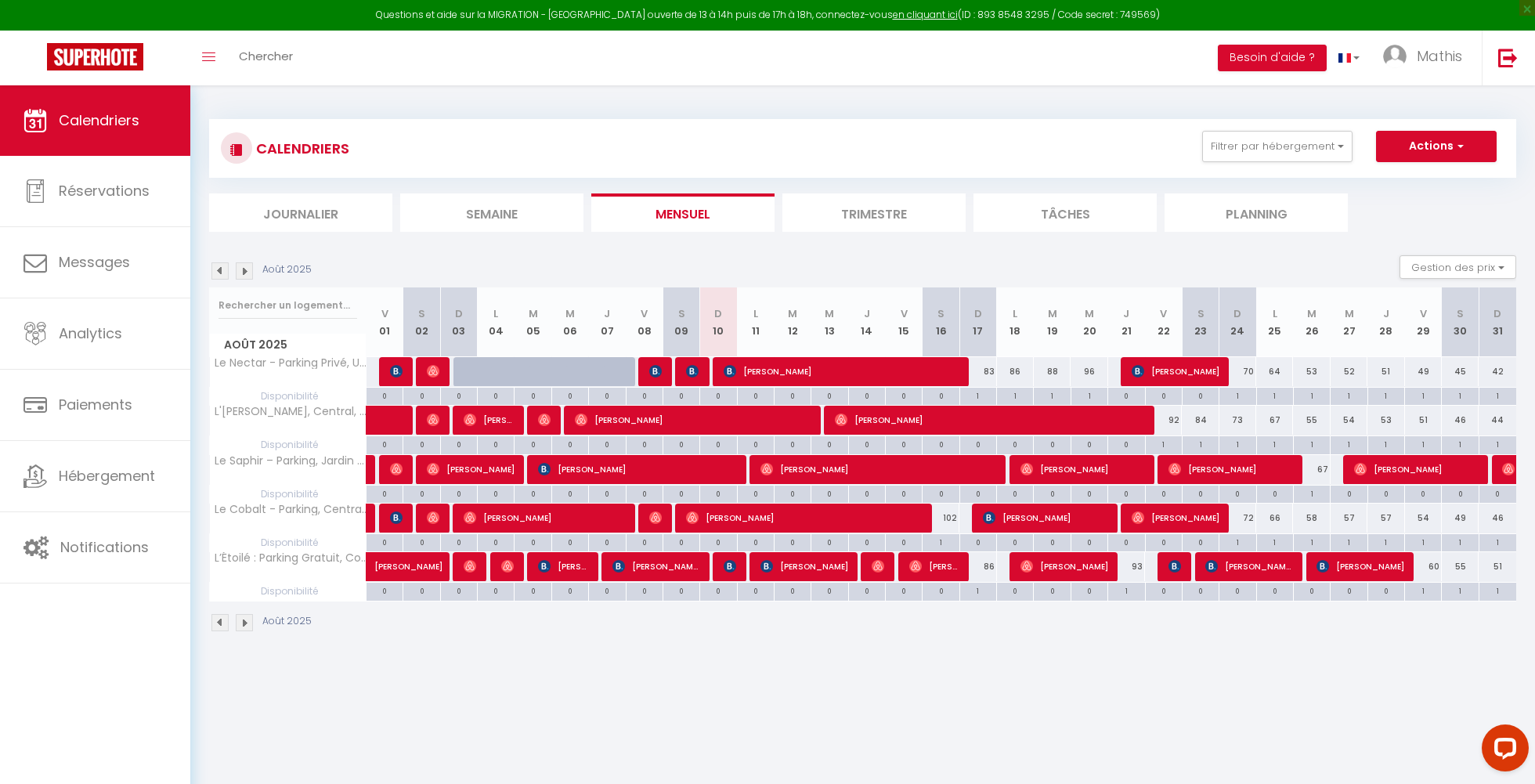
click at [731, 468] on span "[PERSON_NAME]" at bounding box center [638, 469] width 201 height 30
